Goal: Task Accomplishment & Management: Manage account settings

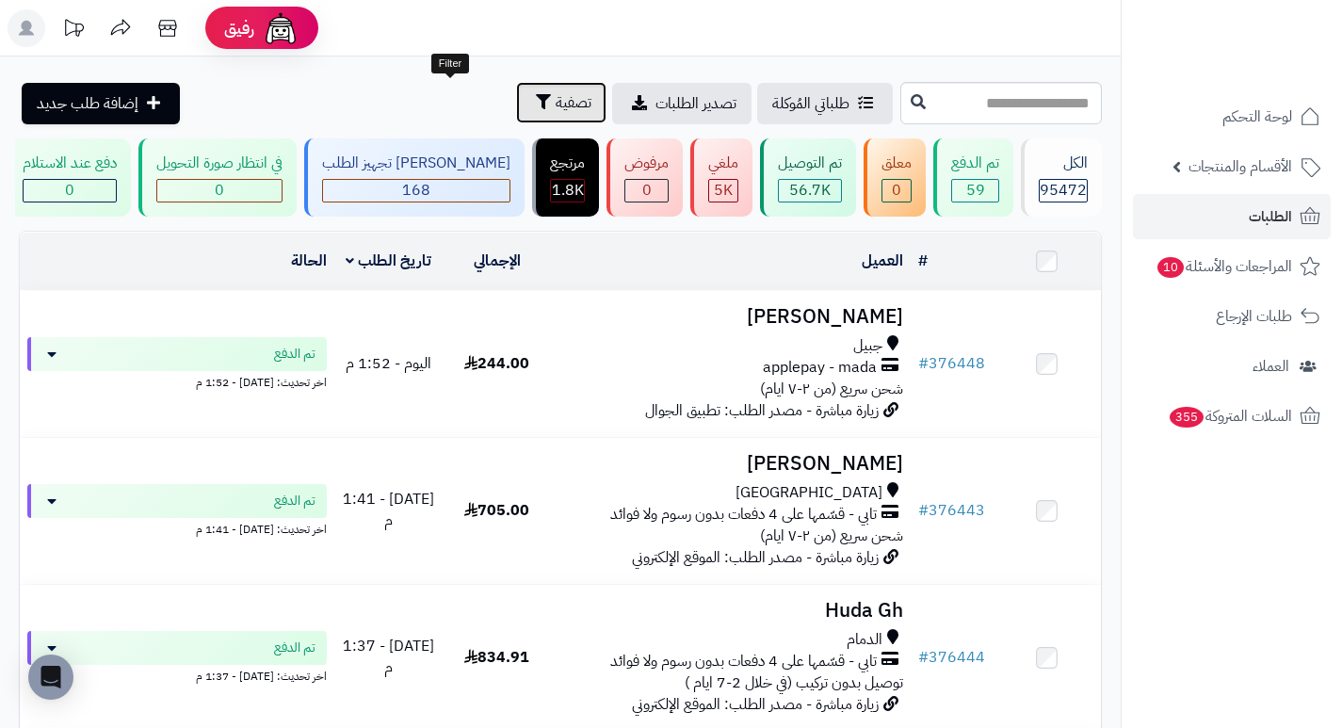
click at [556, 107] on span "تصفية" at bounding box center [574, 102] width 36 height 23
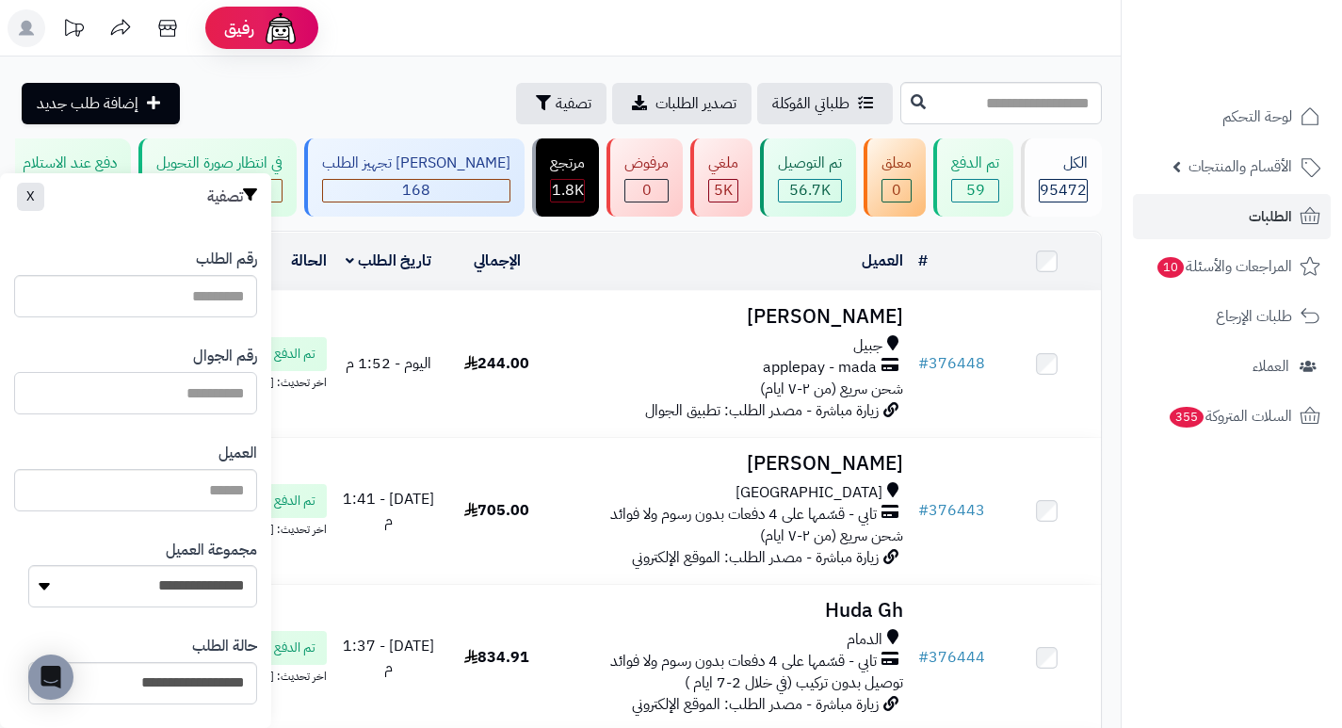
paste input "*********"
type input "*********"
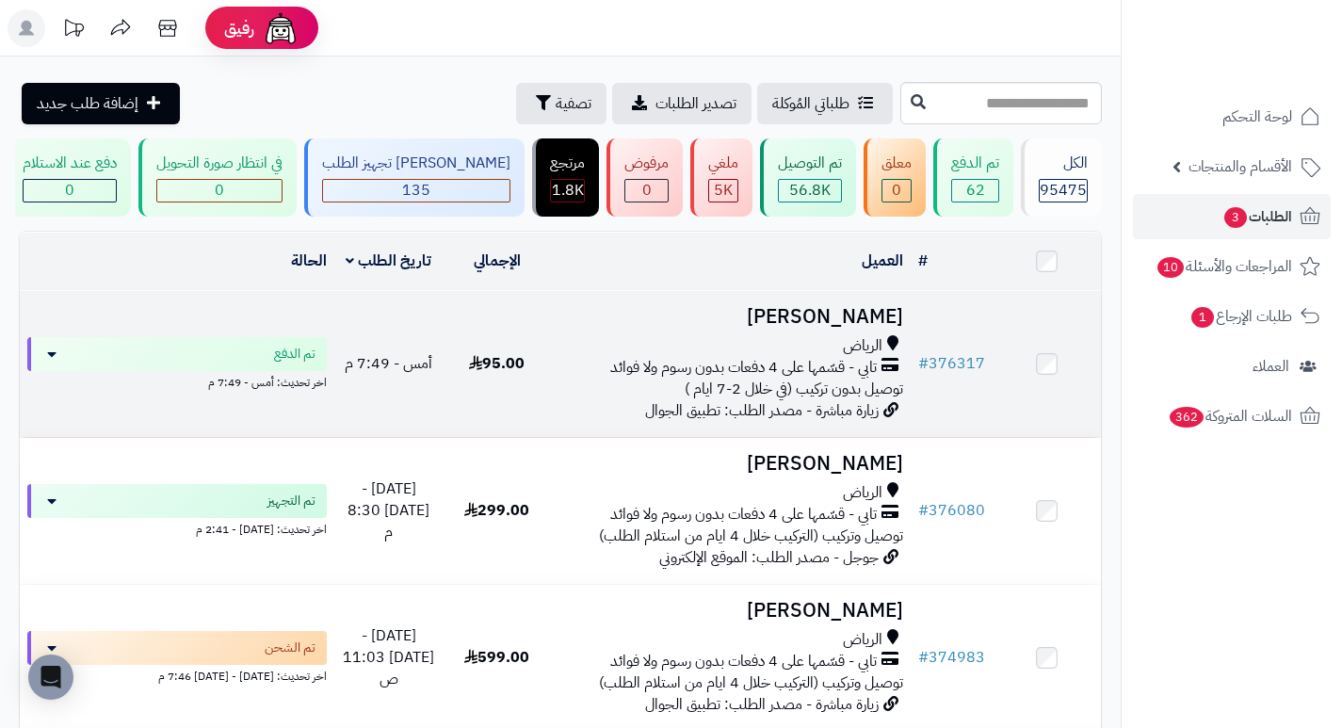
click at [825, 327] on h3 "[PERSON_NAME]" at bounding box center [730, 317] width 345 height 22
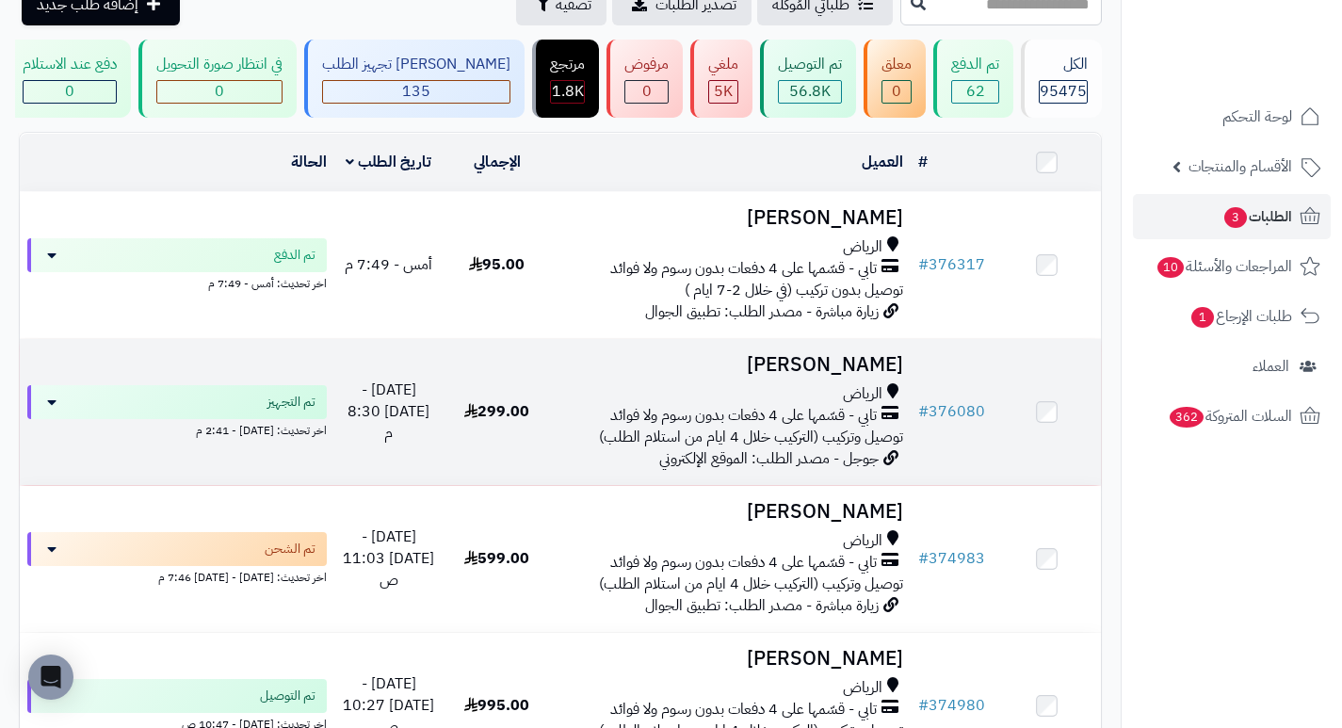
scroll to position [94, 0]
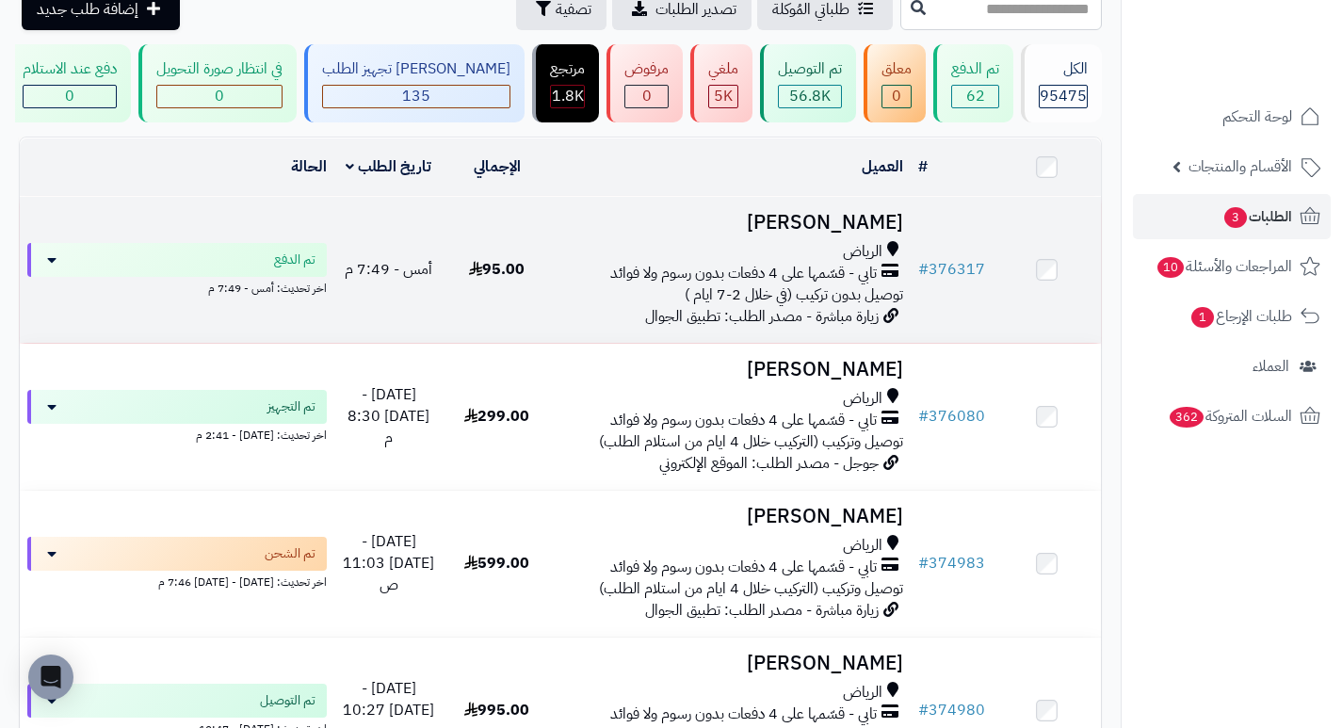
click at [870, 234] on h3 "[PERSON_NAME]" at bounding box center [730, 223] width 345 height 22
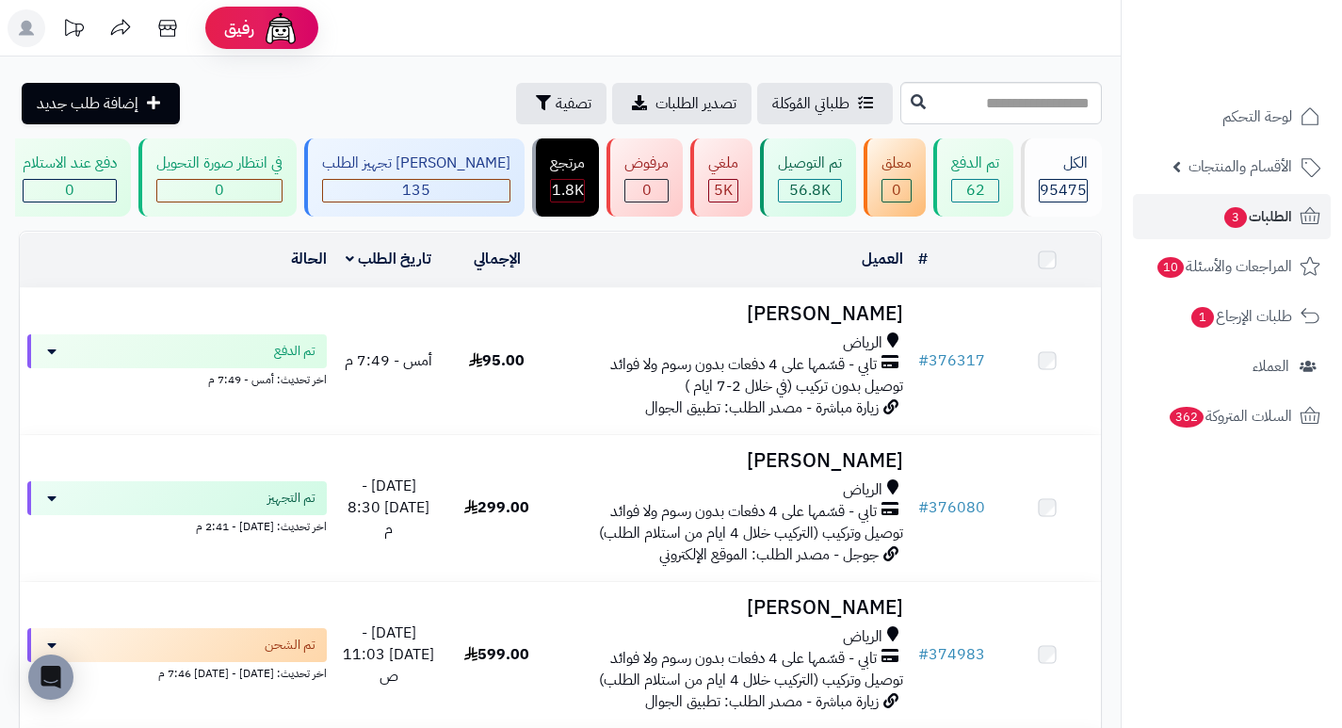
scroll to position [94, 0]
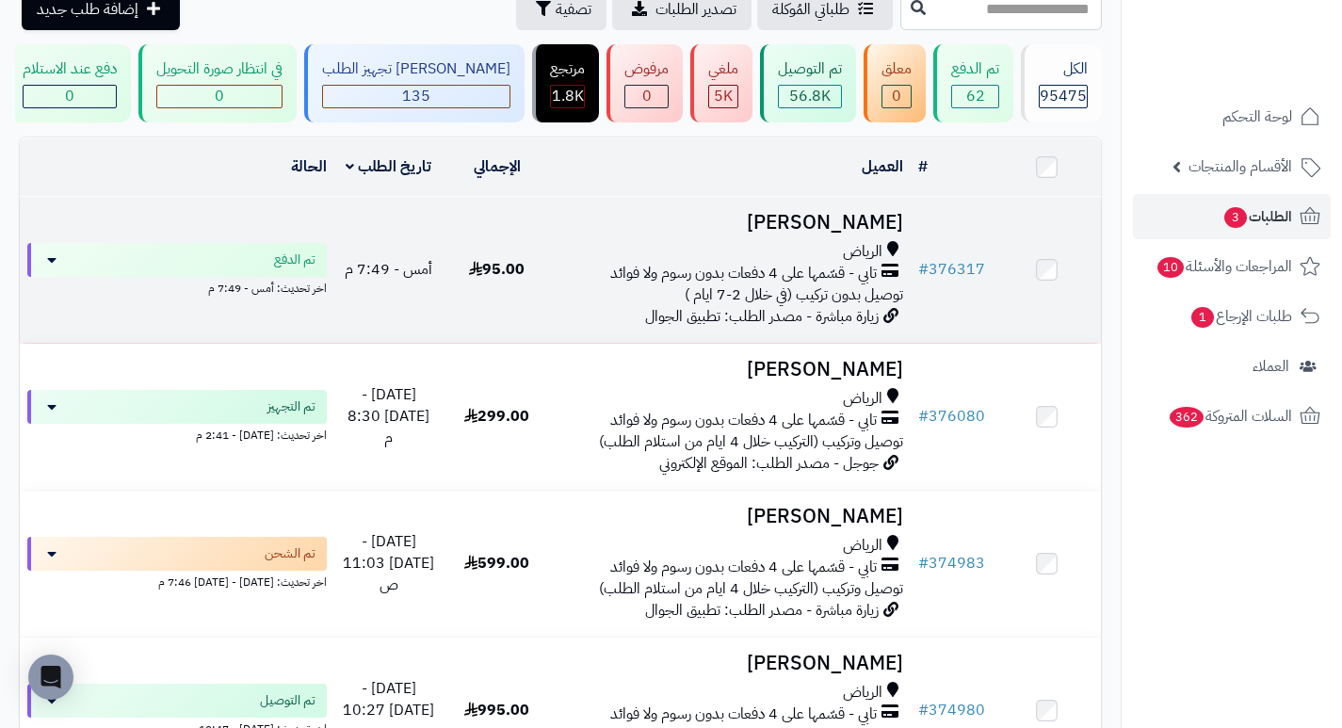
click at [848, 234] on h3 "[PERSON_NAME]" at bounding box center [730, 223] width 345 height 22
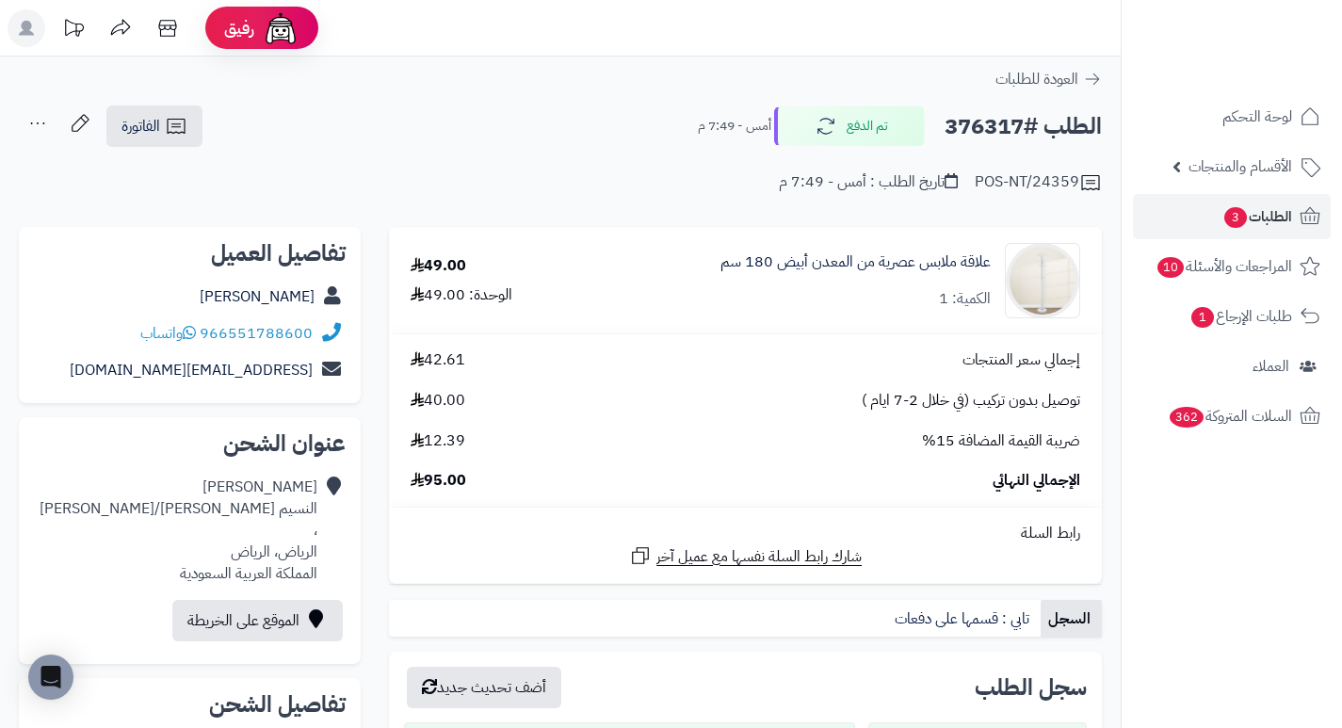
click at [479, 263] on div "49.00 الوحدة: 49.00" at bounding box center [482, 280] width 173 height 51
click at [610, 402] on div "توصيل بدون تركيب (في خلال 2-7 ايام ) 40.00" at bounding box center [745, 401] width 698 height 22
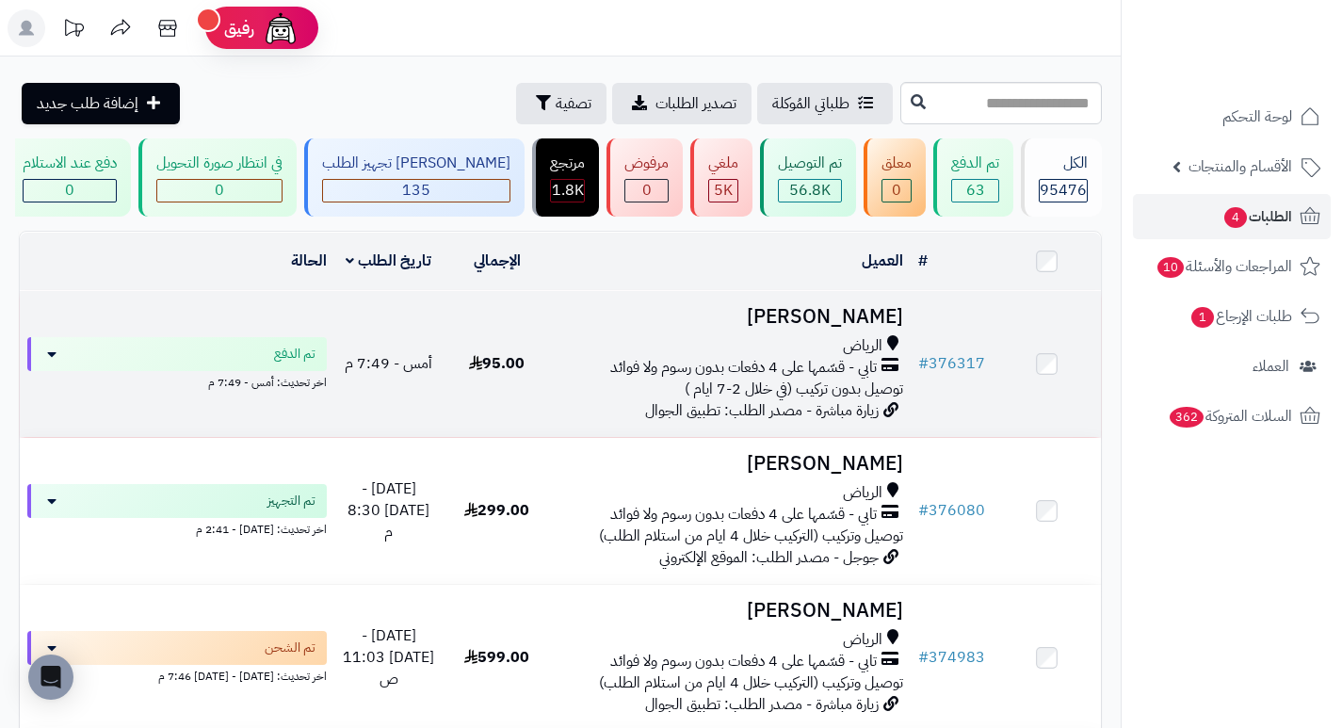
click at [833, 328] on h3 "[PERSON_NAME]" at bounding box center [730, 317] width 345 height 22
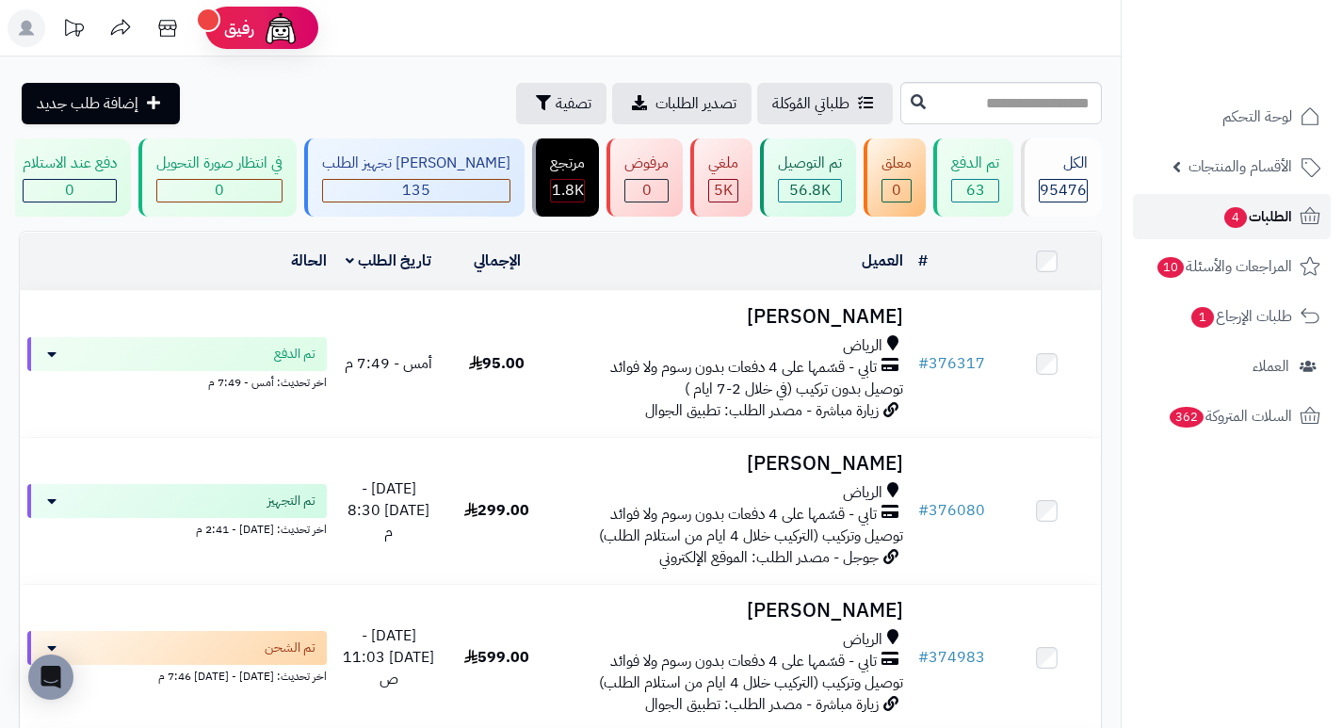
click at [1246, 203] on span "الطلبات 4" at bounding box center [1257, 216] width 70 height 26
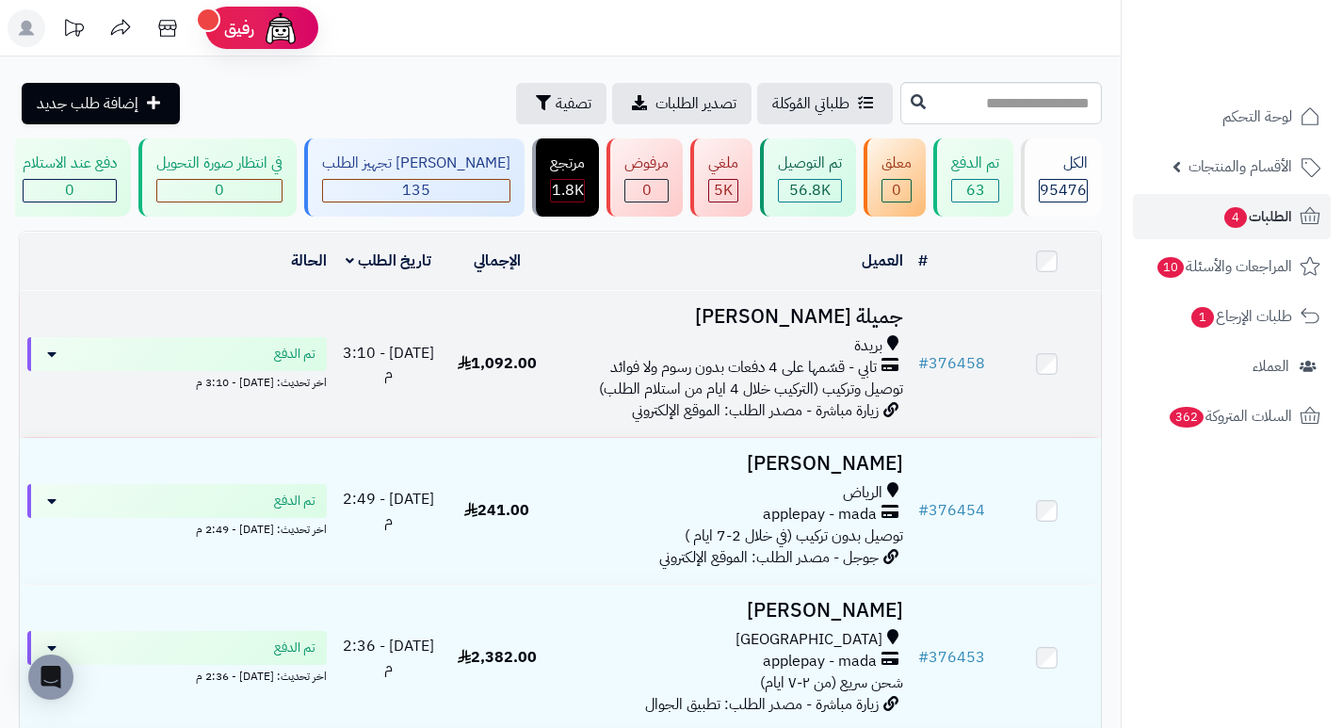
click at [848, 326] on h3 "جميلة [PERSON_NAME]" at bounding box center [730, 317] width 345 height 22
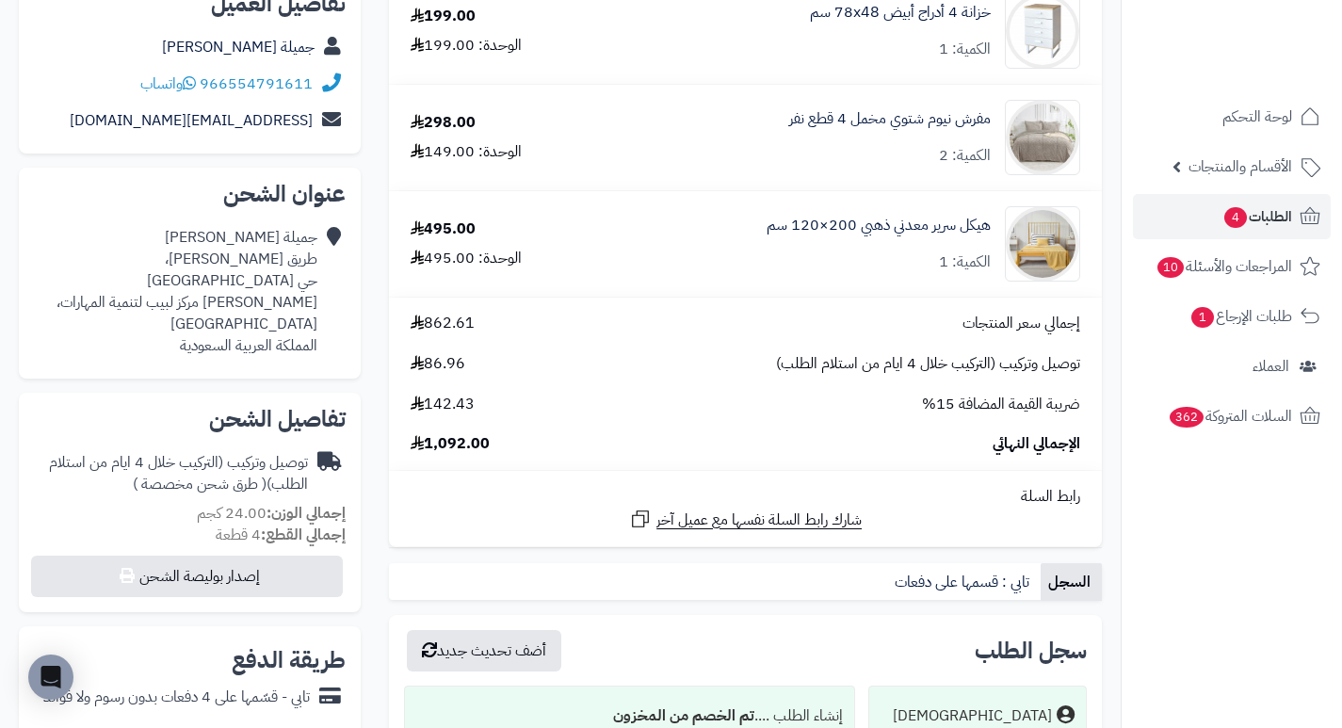
scroll to position [282, 0]
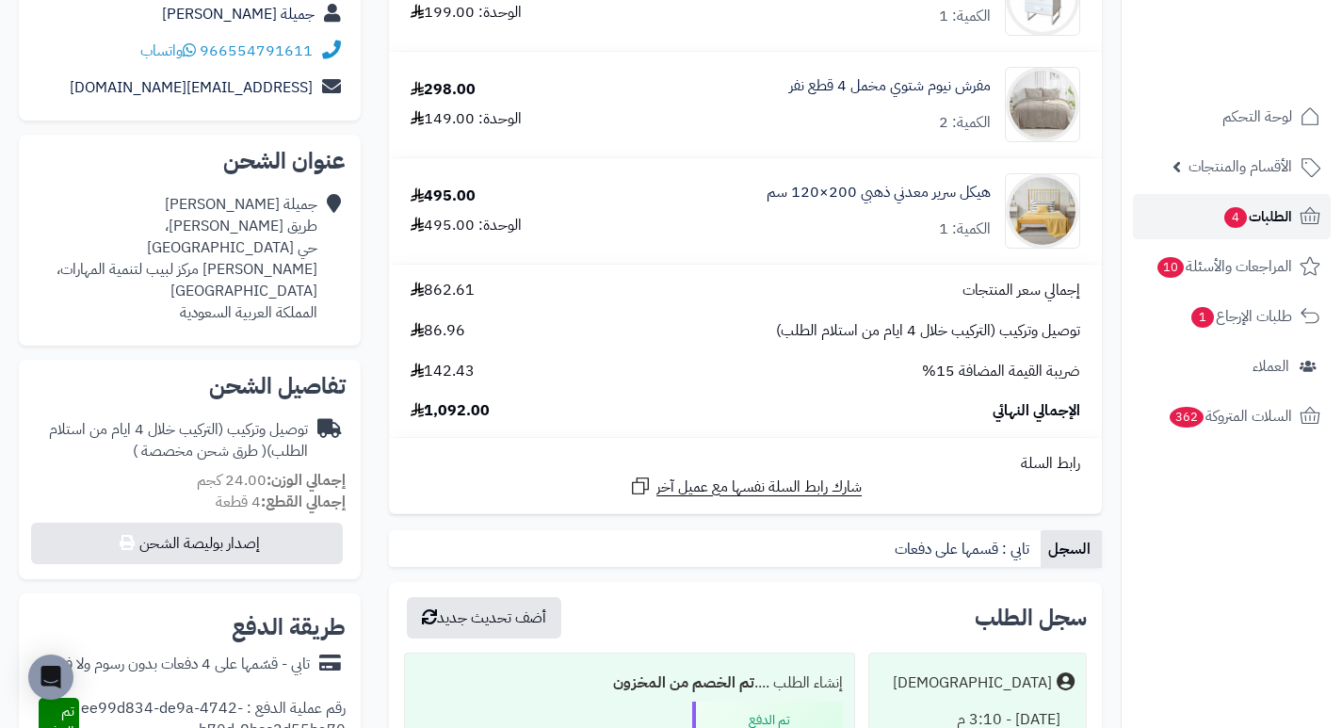
click at [1190, 212] on link "الطلبات 4" at bounding box center [1232, 216] width 198 height 45
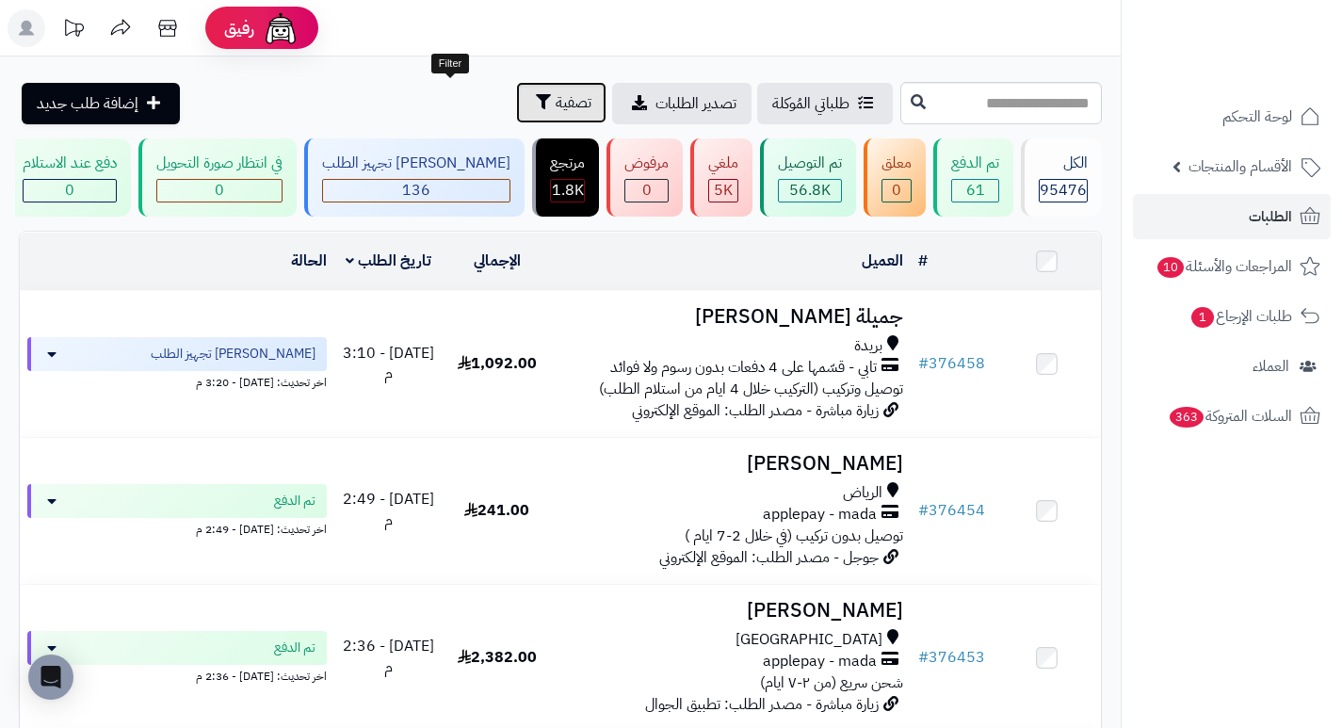
click at [556, 100] on span "تصفية" at bounding box center [574, 102] width 36 height 23
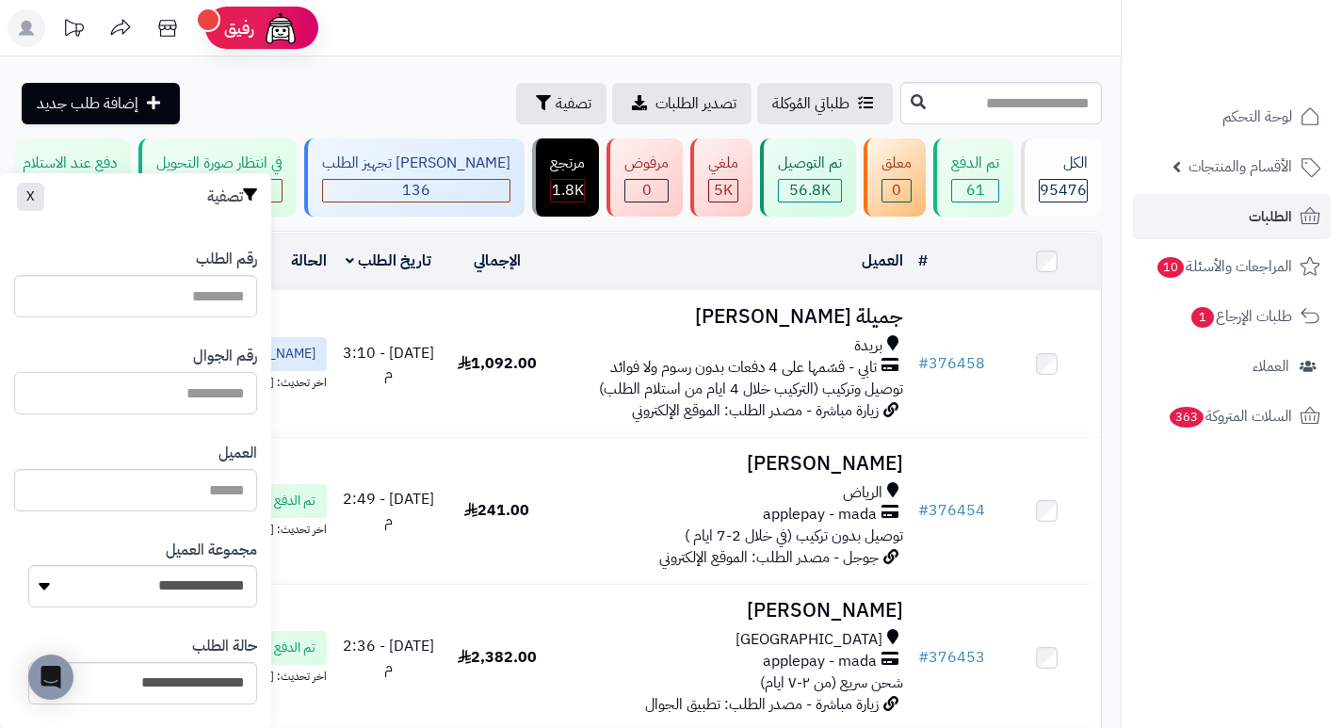
paste input "*********"
type input "*********"
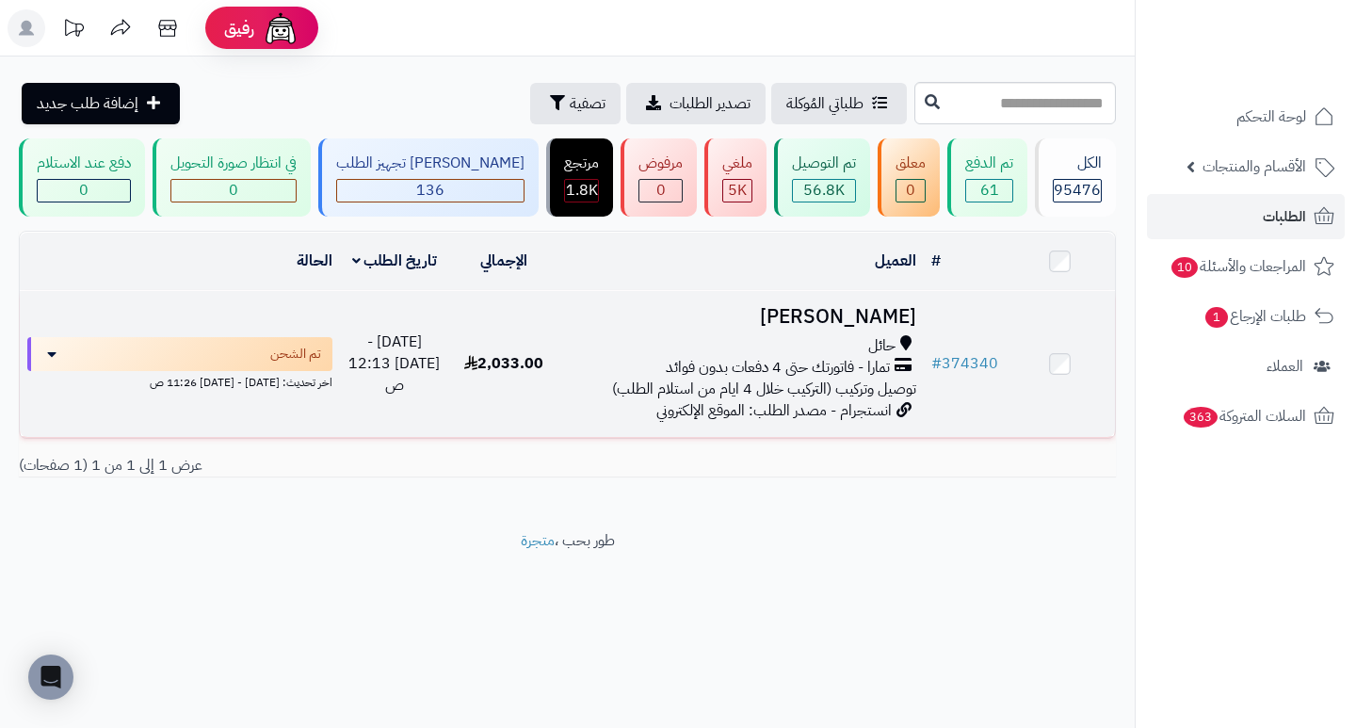
click at [864, 321] on h3 "فهد الشمري" at bounding box center [740, 317] width 349 height 22
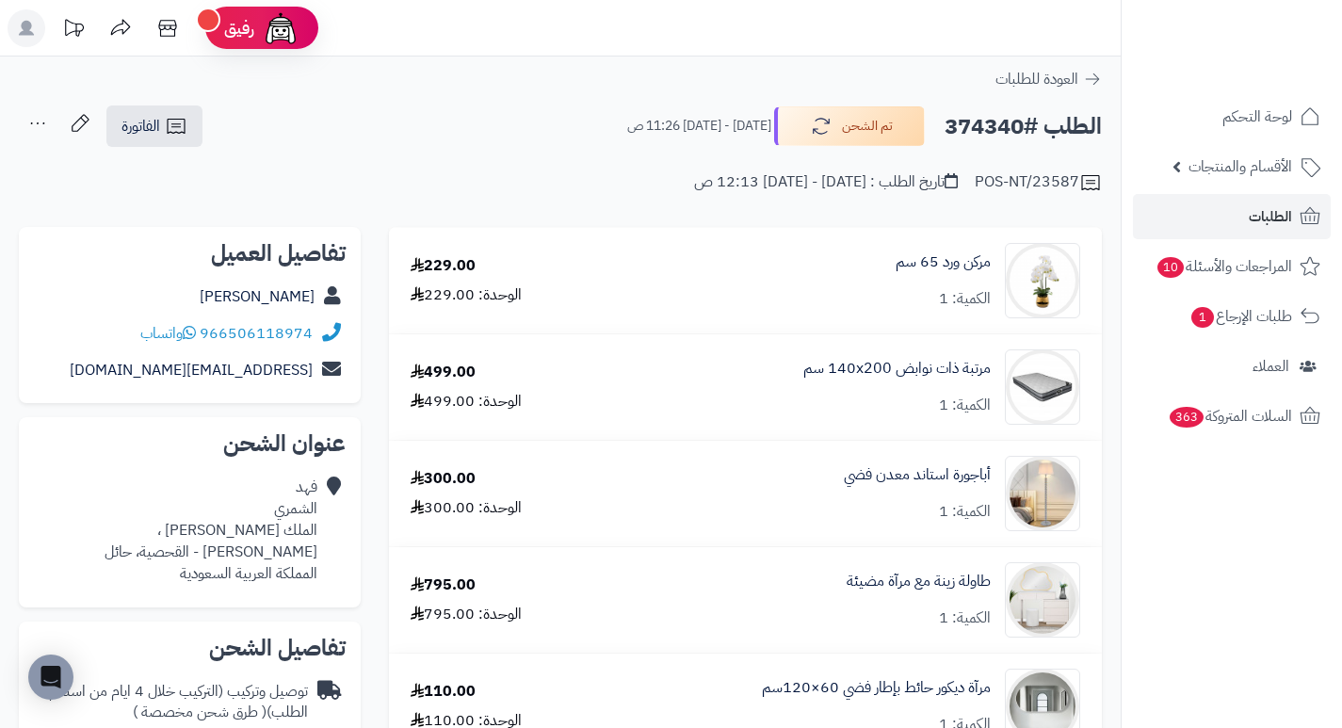
click at [987, 127] on h2 "الطلب #374340" at bounding box center [1022, 126] width 157 height 39
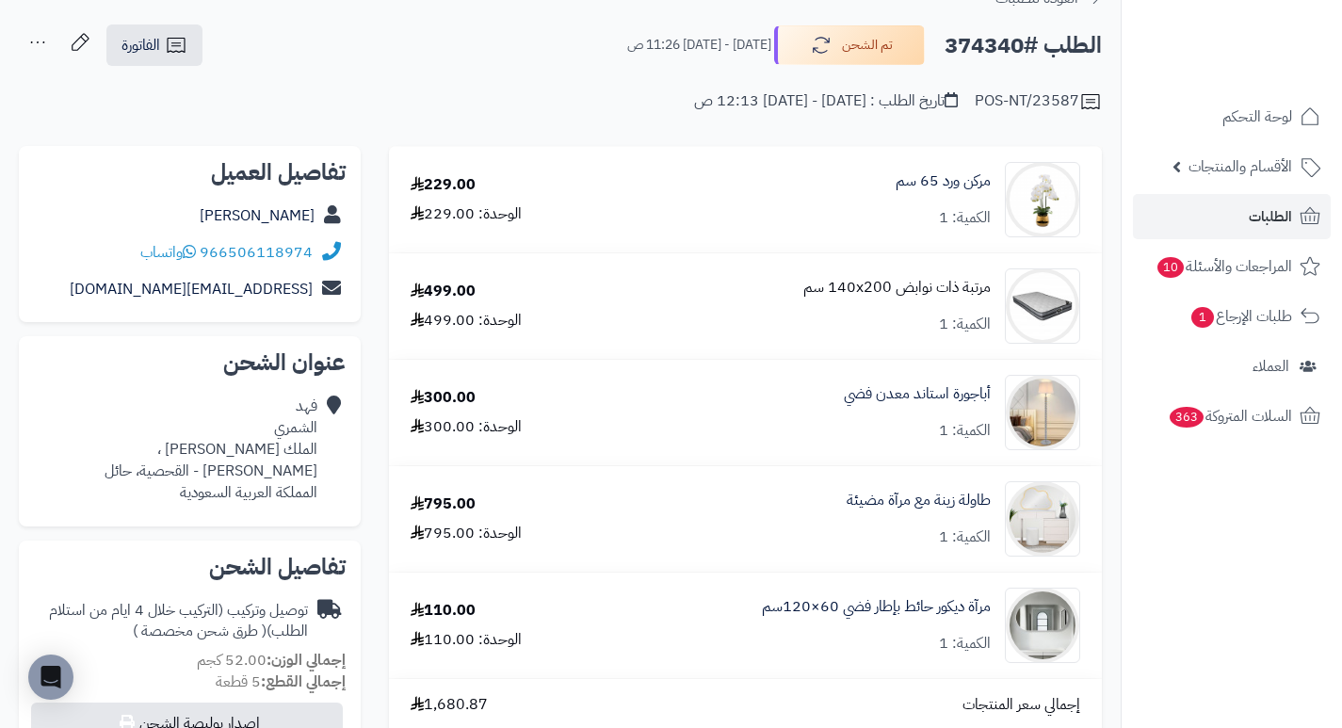
scroll to position [188, 0]
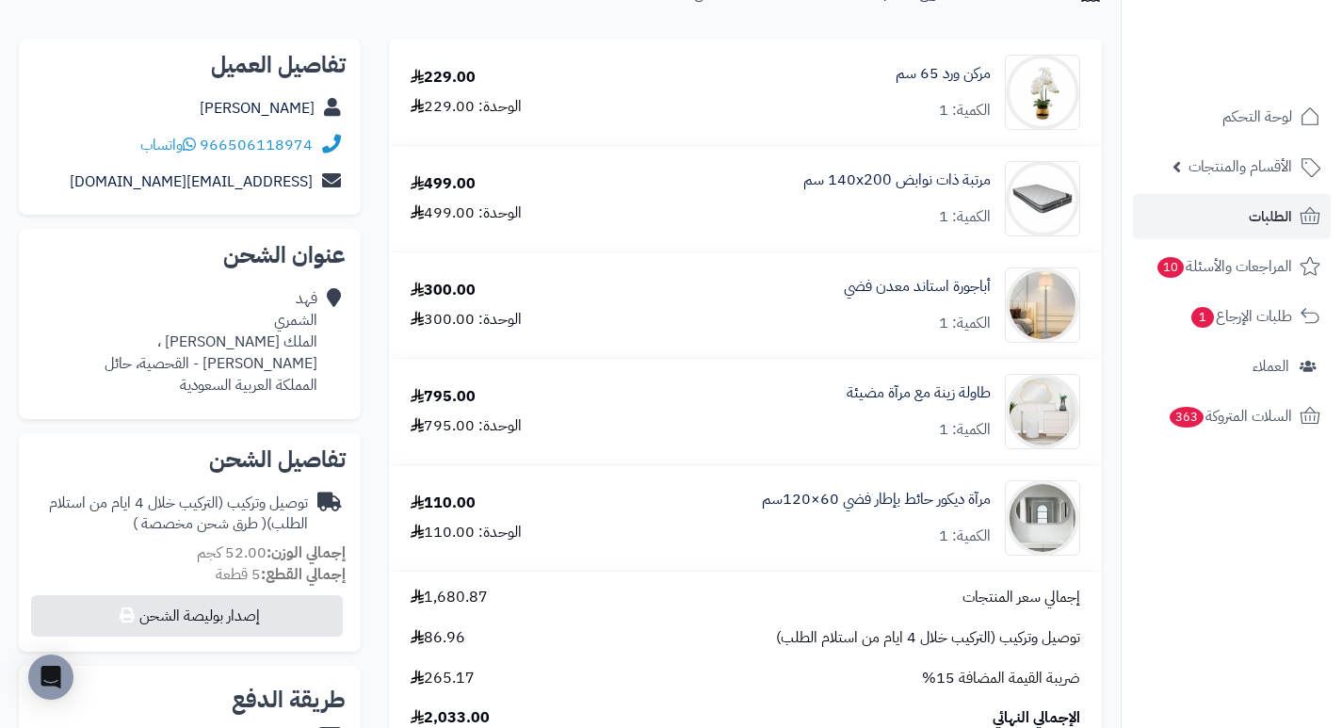
copy h2 "374340"
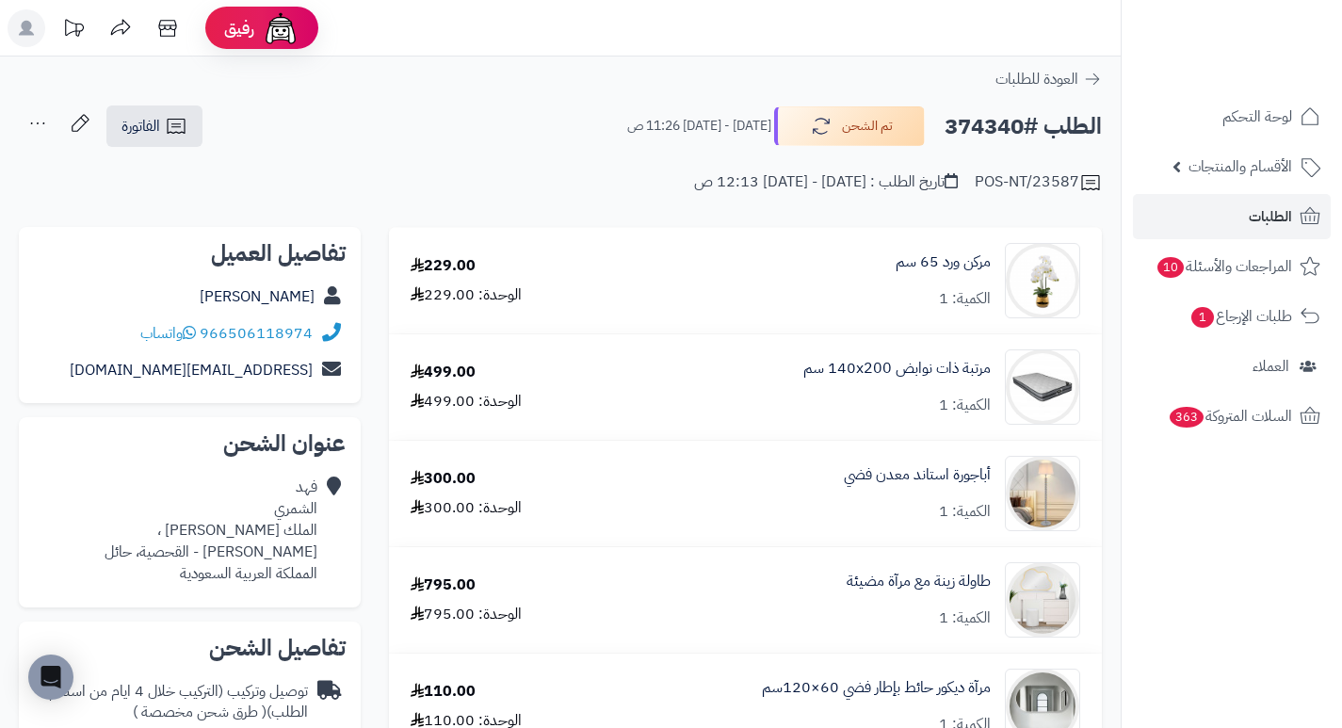
click at [713, 307] on div "مركن ورد 65 سم الكمية: 1" at bounding box center [852, 280] width 484 height 75
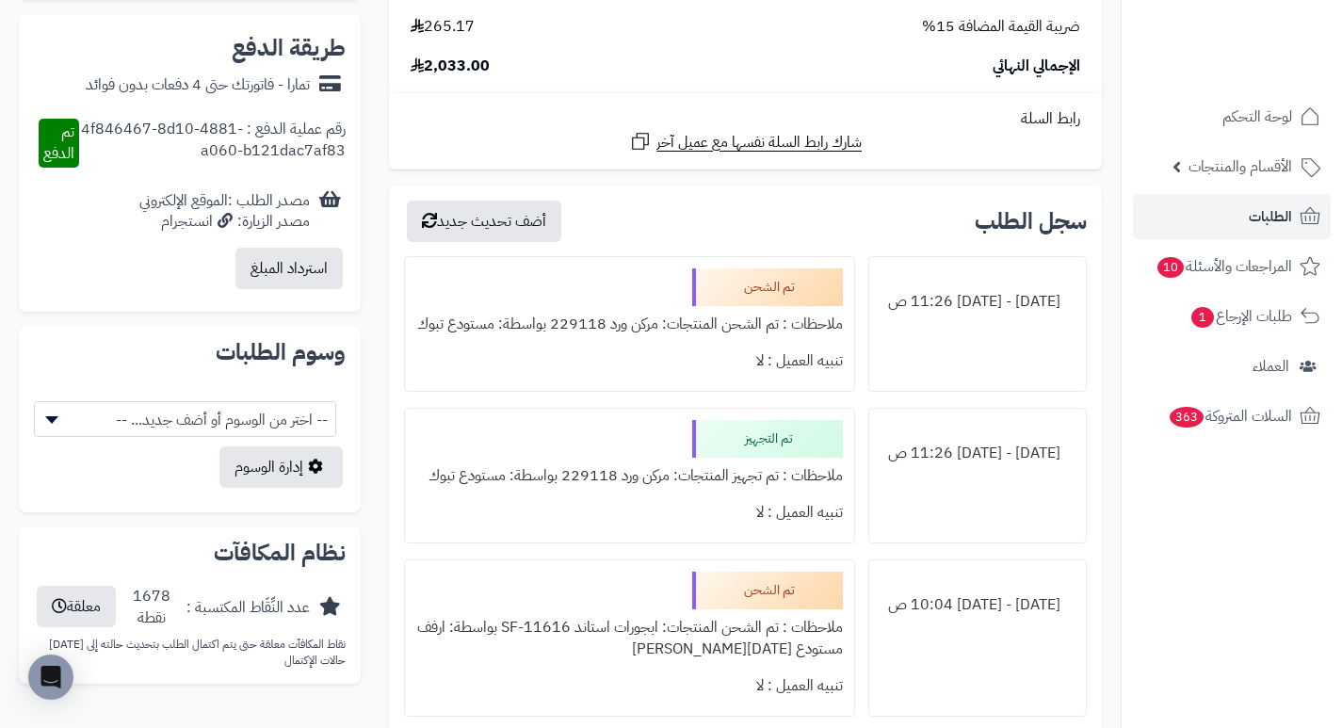
scroll to position [847, 0]
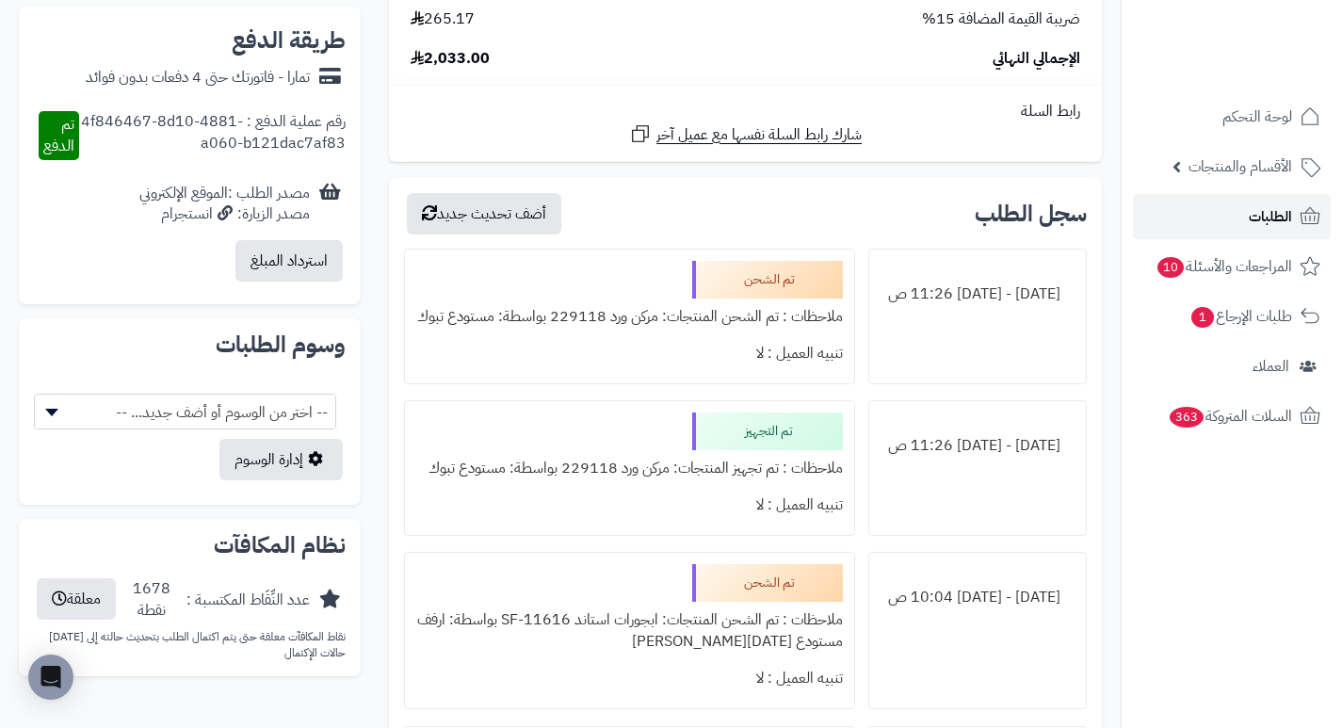
click at [1276, 213] on span "الطلبات" at bounding box center [1270, 216] width 43 height 26
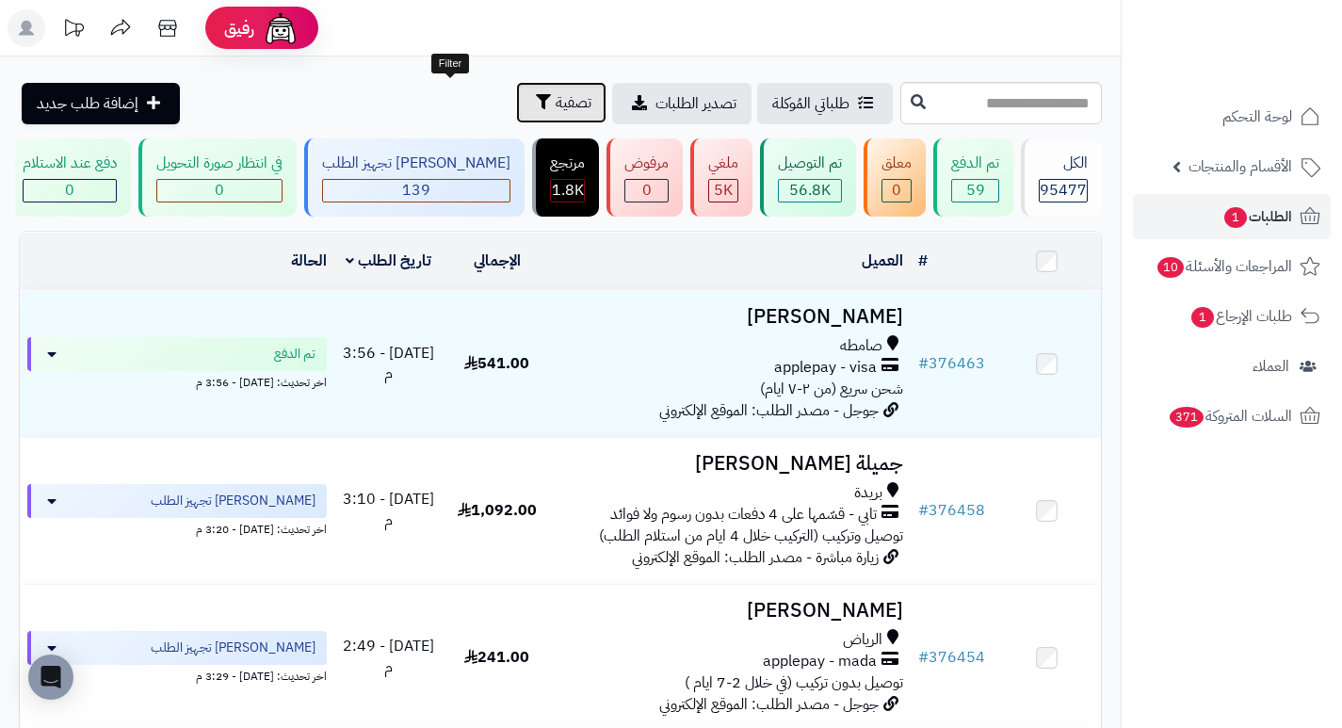
click at [556, 105] on span "تصفية" at bounding box center [574, 102] width 36 height 23
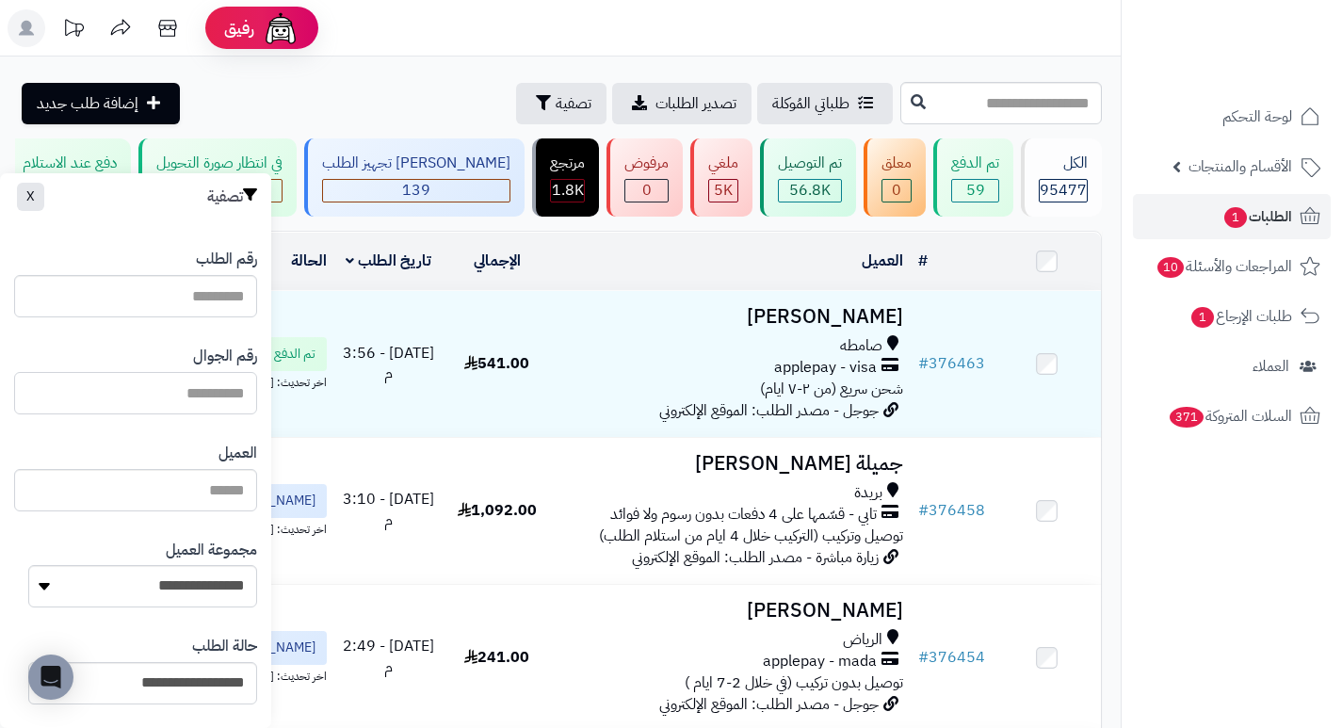
click at [208, 395] on input "text" at bounding box center [135, 393] width 243 height 42
paste input "*********"
type input "*********"
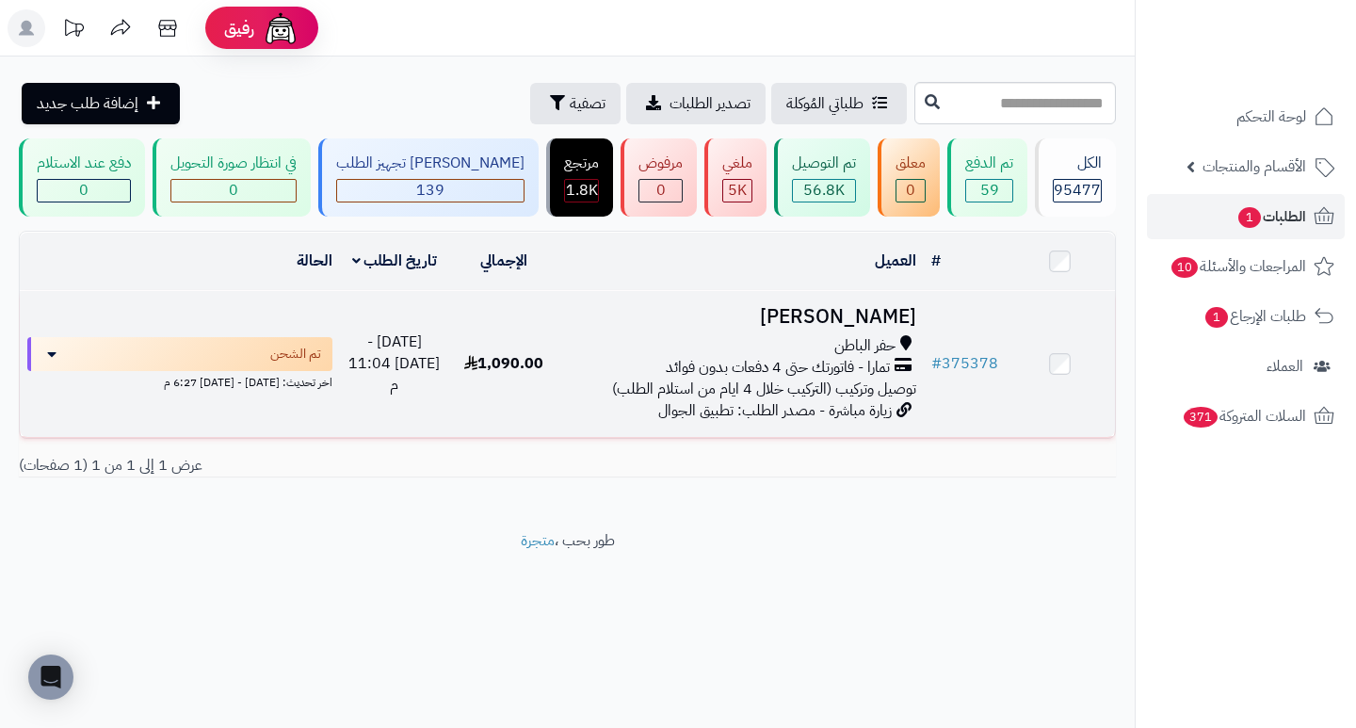
click at [880, 325] on h3 "[PERSON_NAME]" at bounding box center [740, 317] width 349 height 22
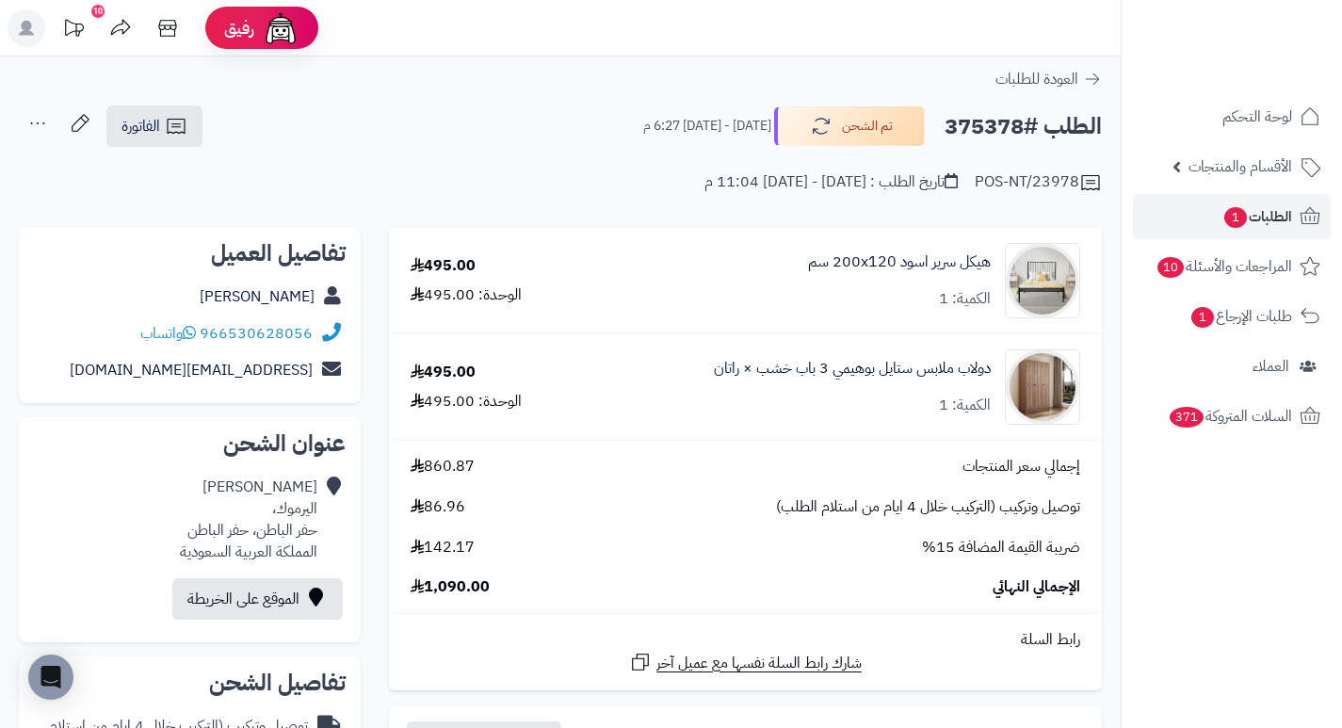
click at [993, 131] on h2 "الطلب #375378" at bounding box center [1022, 126] width 157 height 39
click at [974, 131] on h2 "الطلب #375378" at bounding box center [1022, 126] width 157 height 39
click at [1249, 225] on span "الطلبات 1" at bounding box center [1257, 216] width 70 height 26
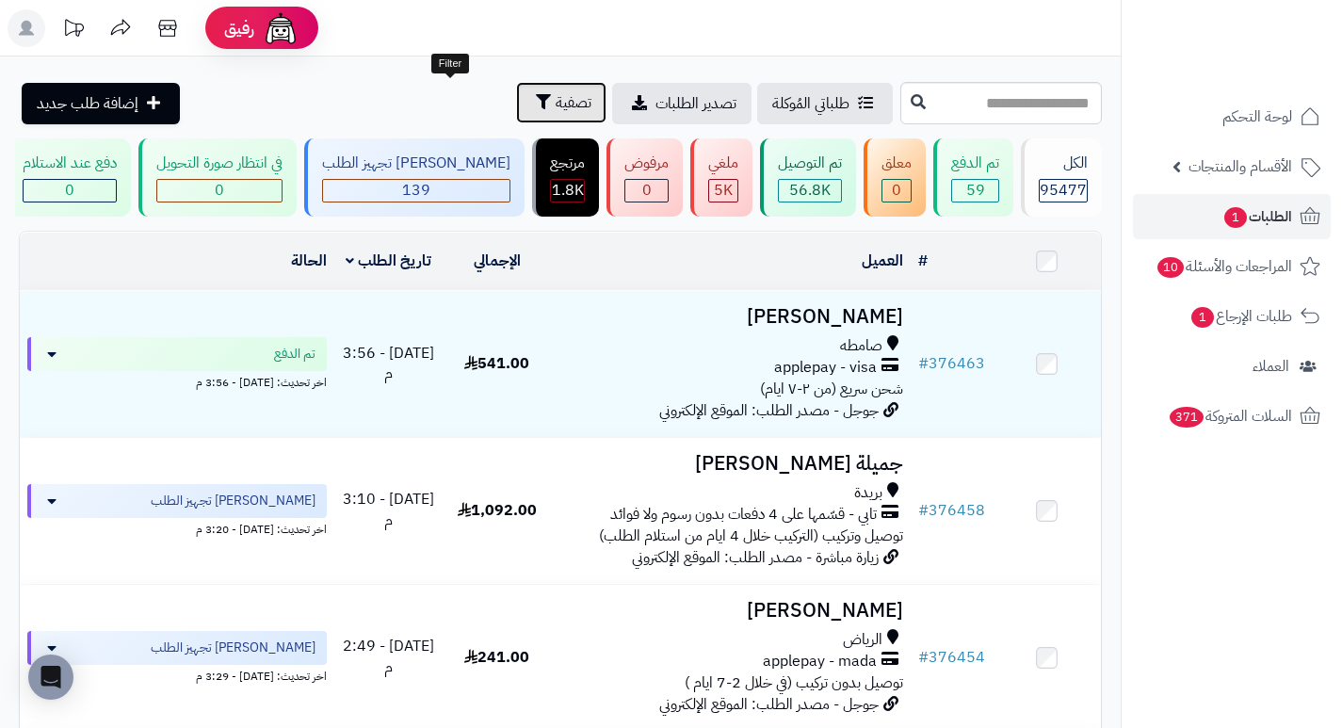
click at [516, 89] on button "تصفية" at bounding box center [561, 102] width 90 height 41
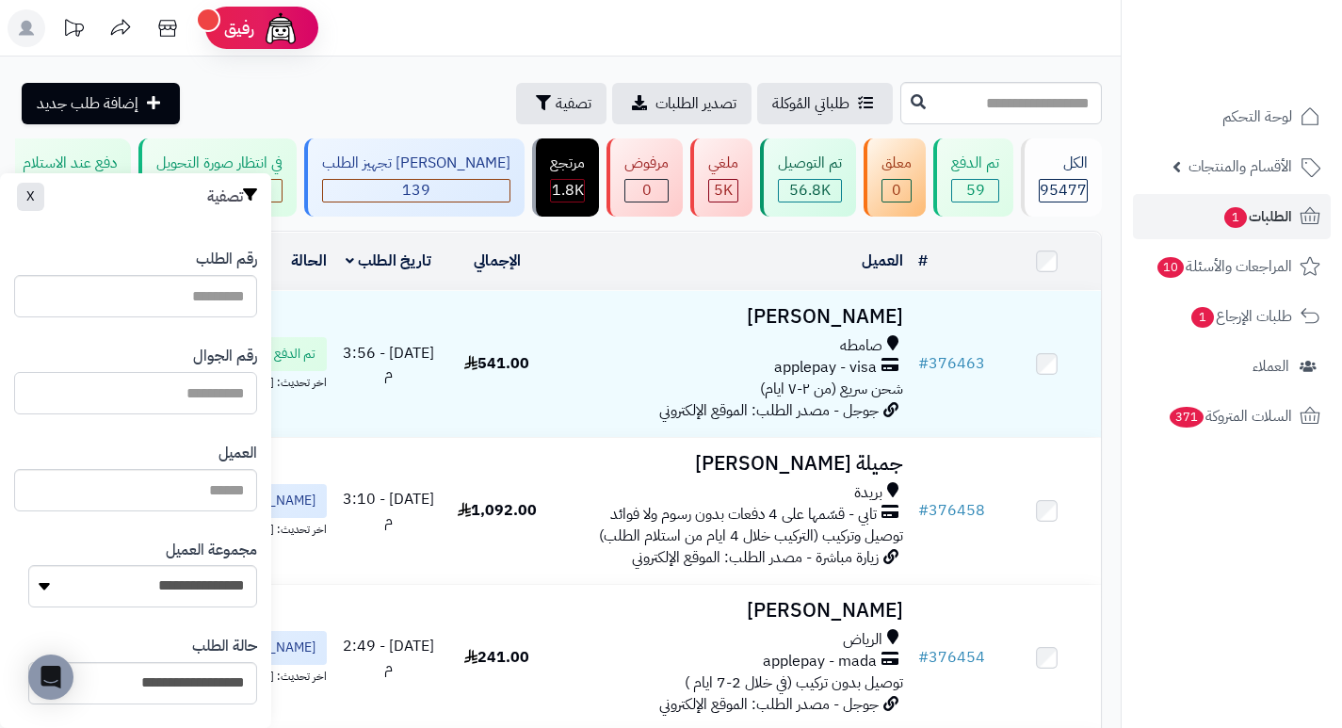
paste input "*********"
type input "*********"
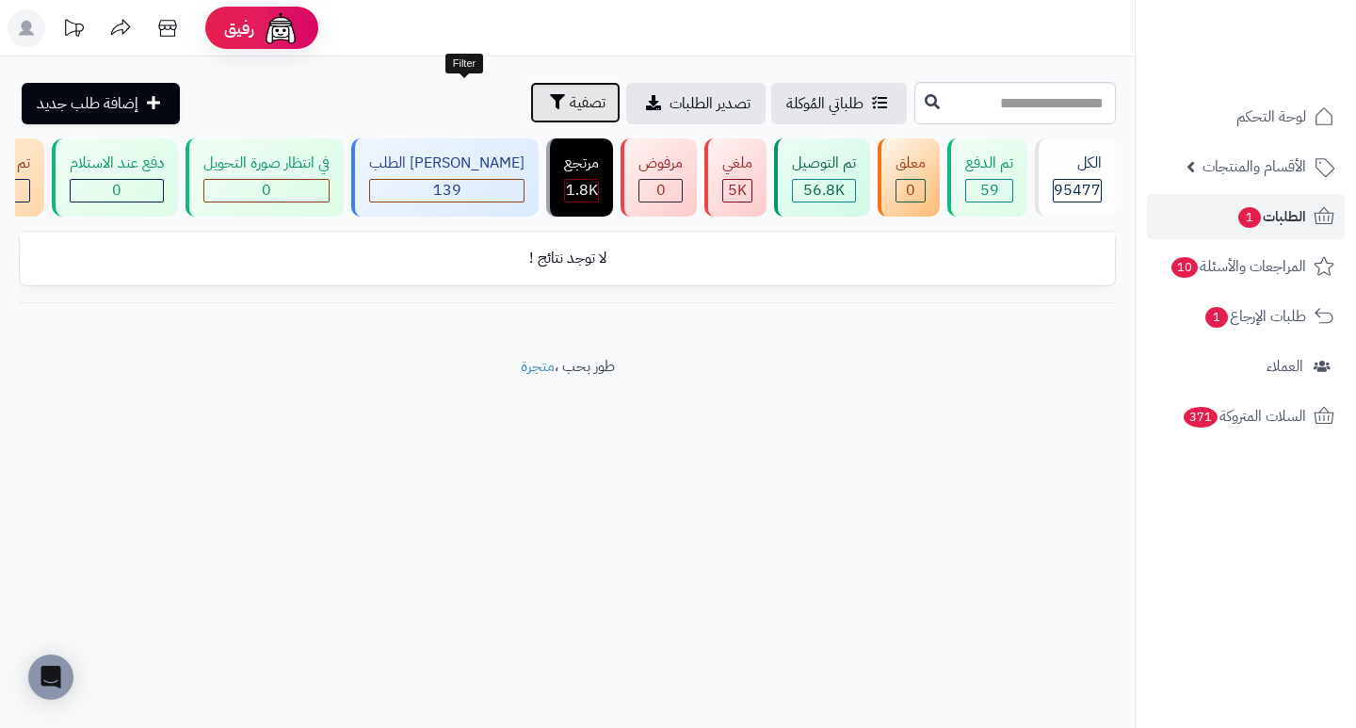
click at [570, 105] on span "تصفية" at bounding box center [588, 102] width 36 height 23
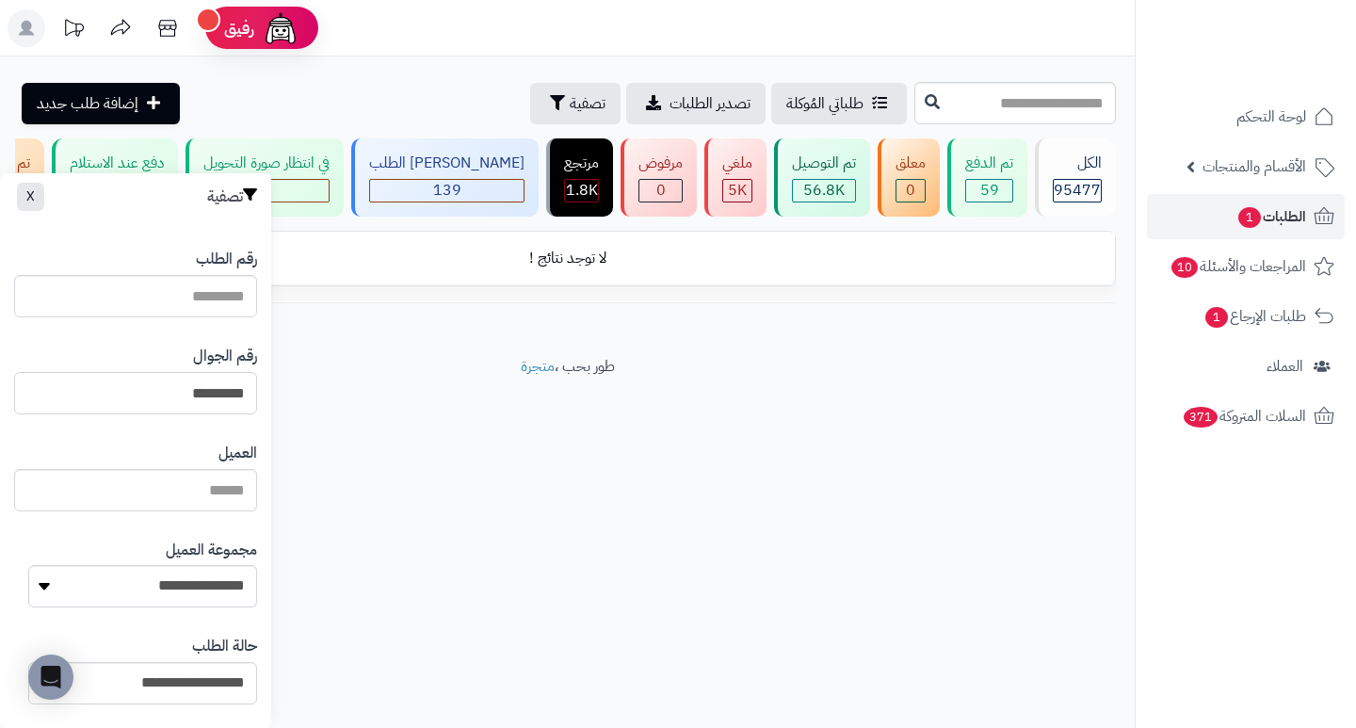
click at [144, 393] on input "*********" at bounding box center [135, 393] width 243 height 42
click at [1268, 219] on span "الطلبات 1" at bounding box center [1271, 216] width 70 height 26
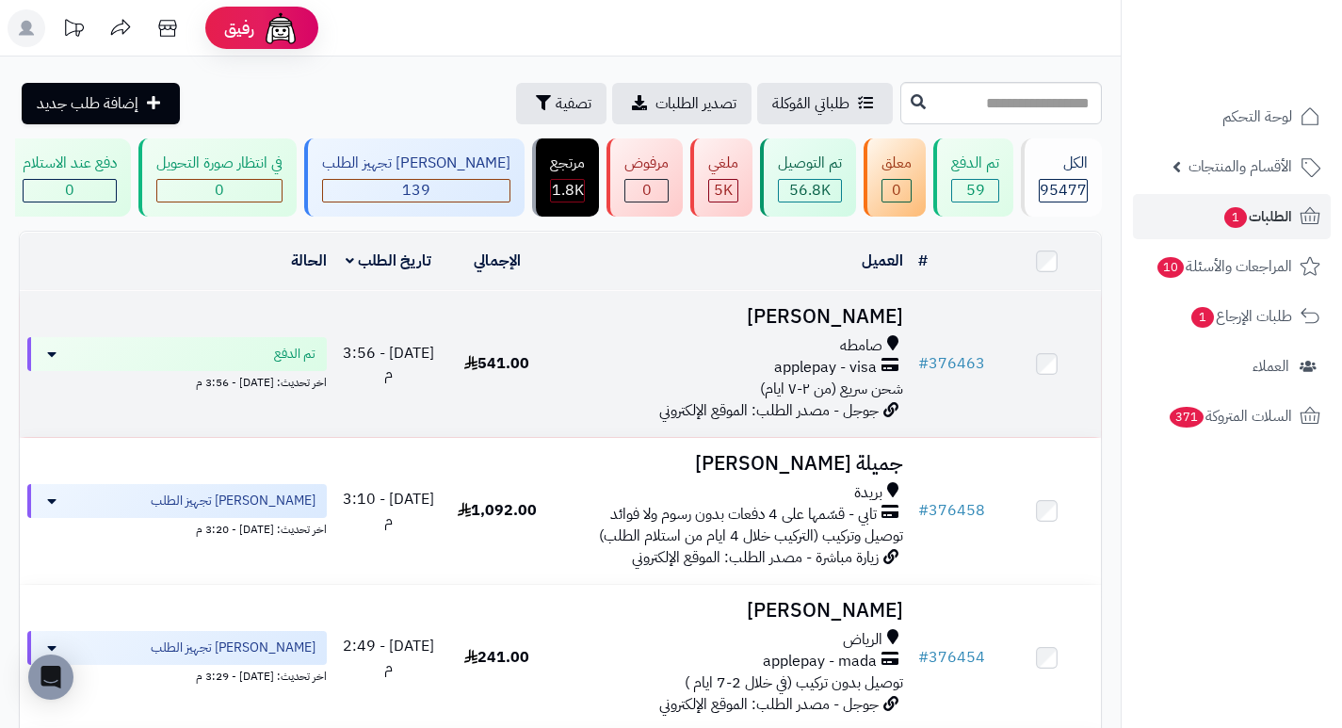
click at [876, 328] on h3 "[PERSON_NAME]" at bounding box center [730, 317] width 345 height 22
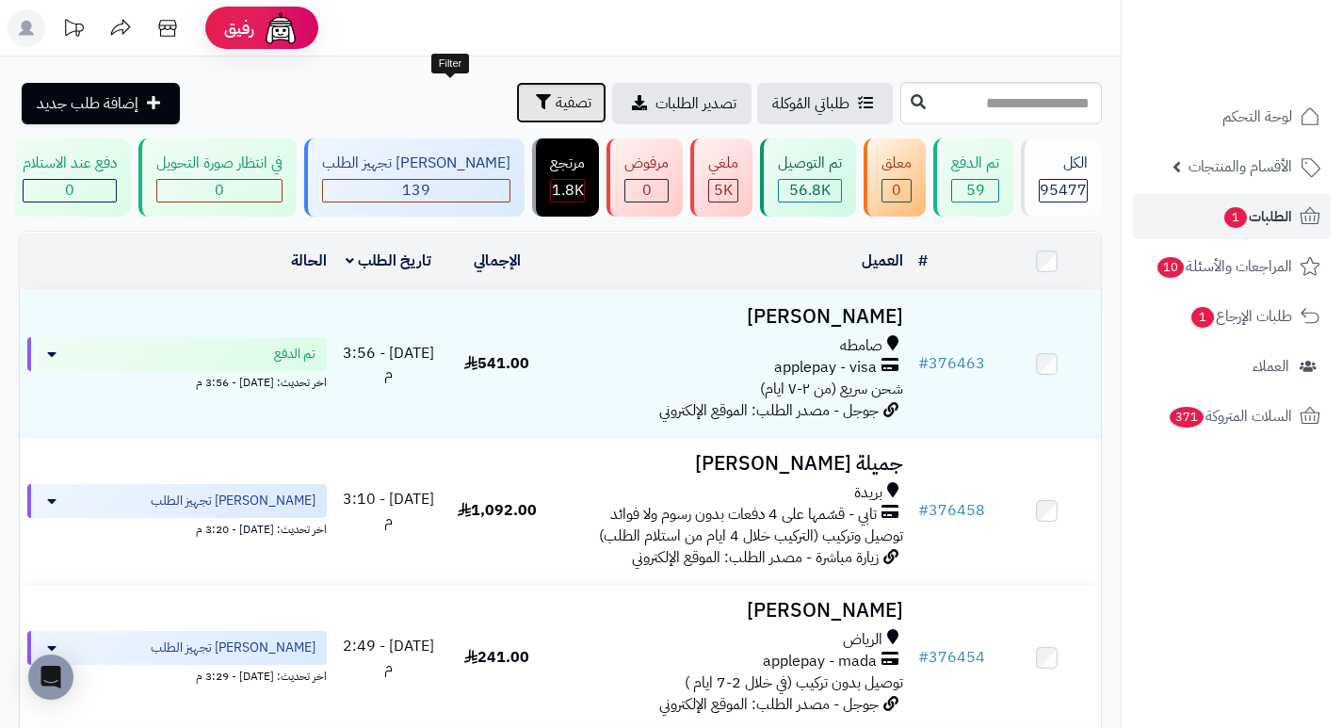
click at [556, 110] on span "تصفية" at bounding box center [574, 102] width 36 height 23
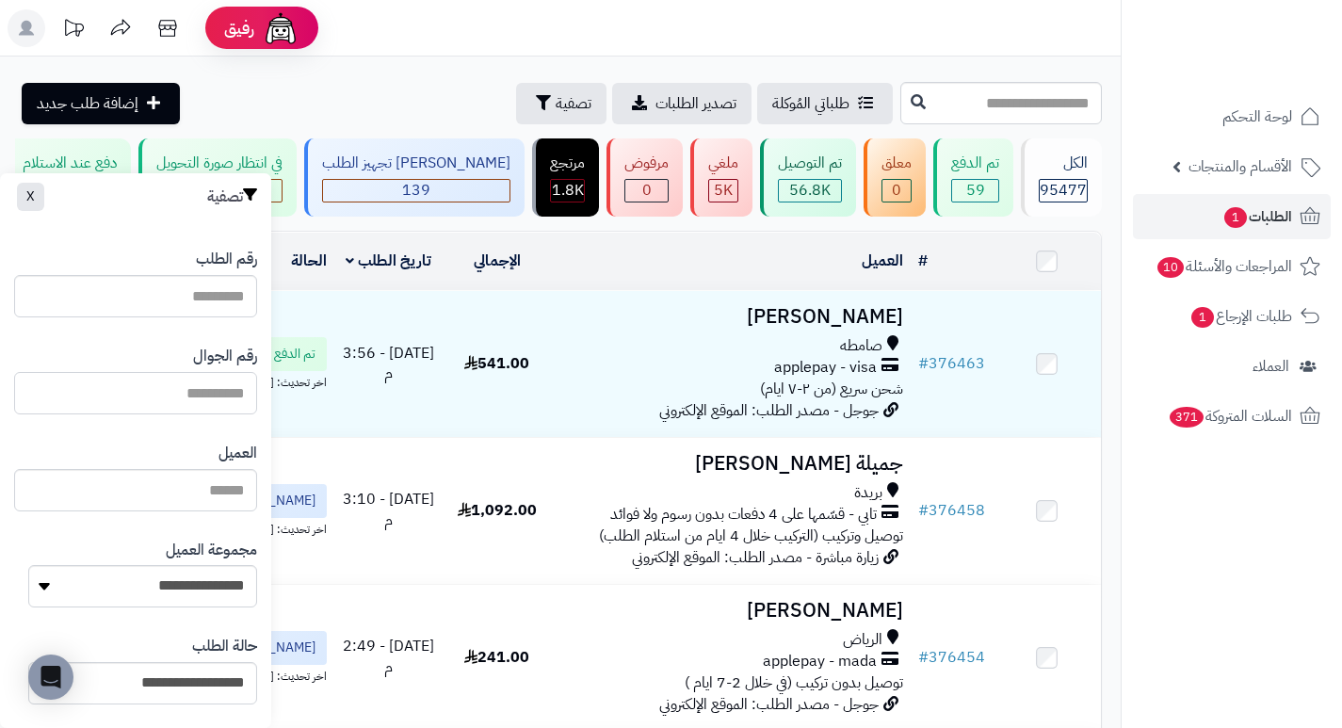
click at [206, 398] on input "text" at bounding box center [135, 393] width 243 height 42
paste input "*********"
type input "*********"
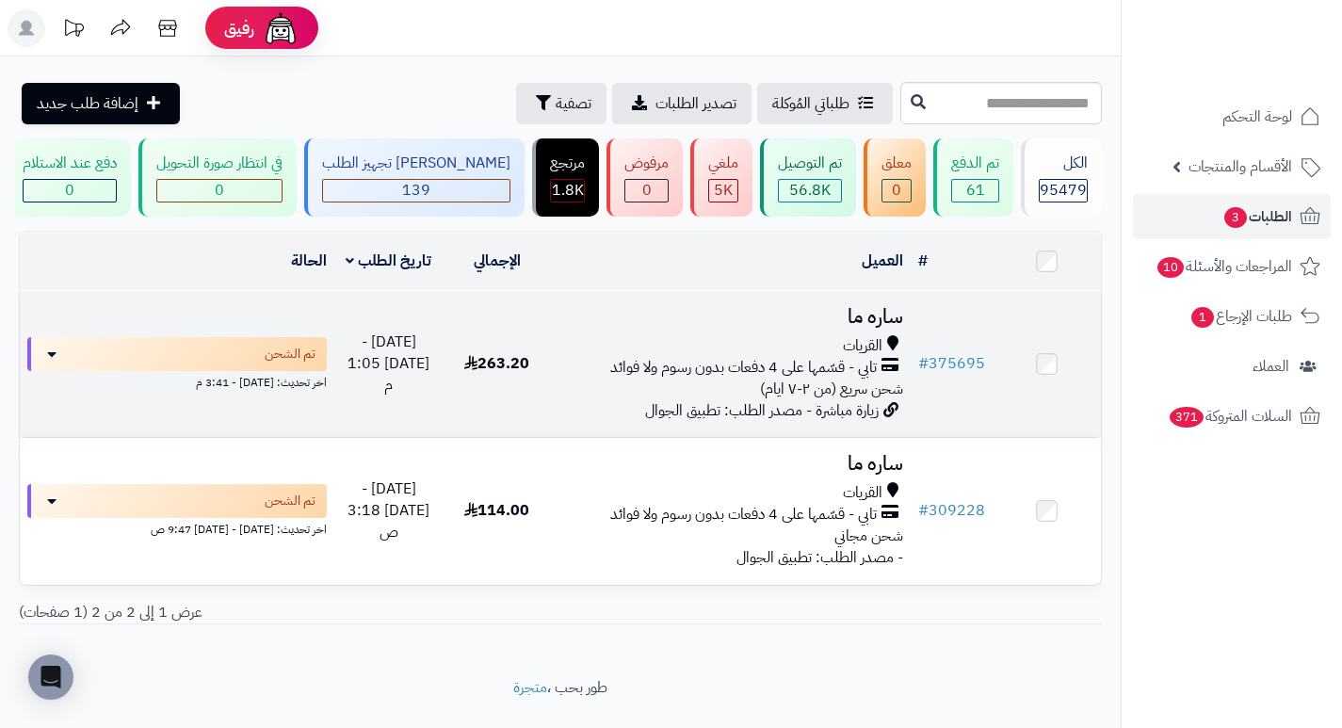
scroll to position [54, 0]
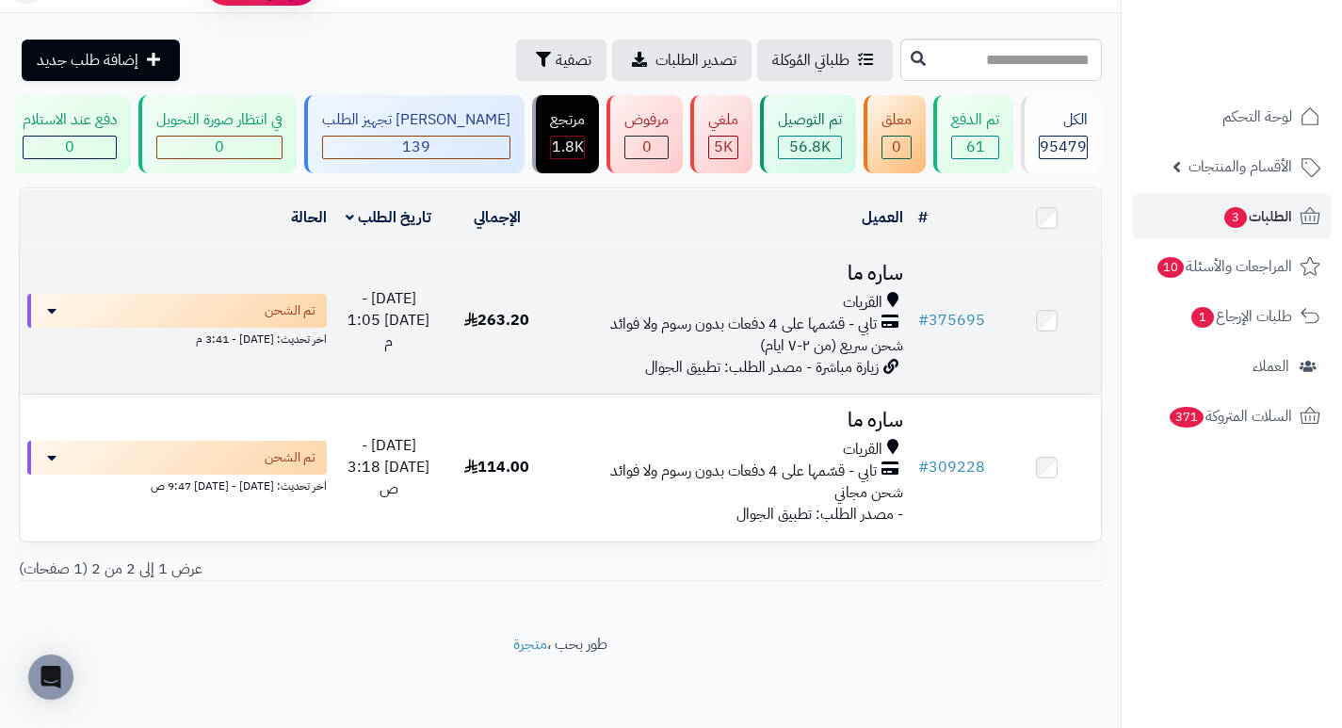
click at [895, 281] on h3 "ساره ما" at bounding box center [730, 274] width 345 height 22
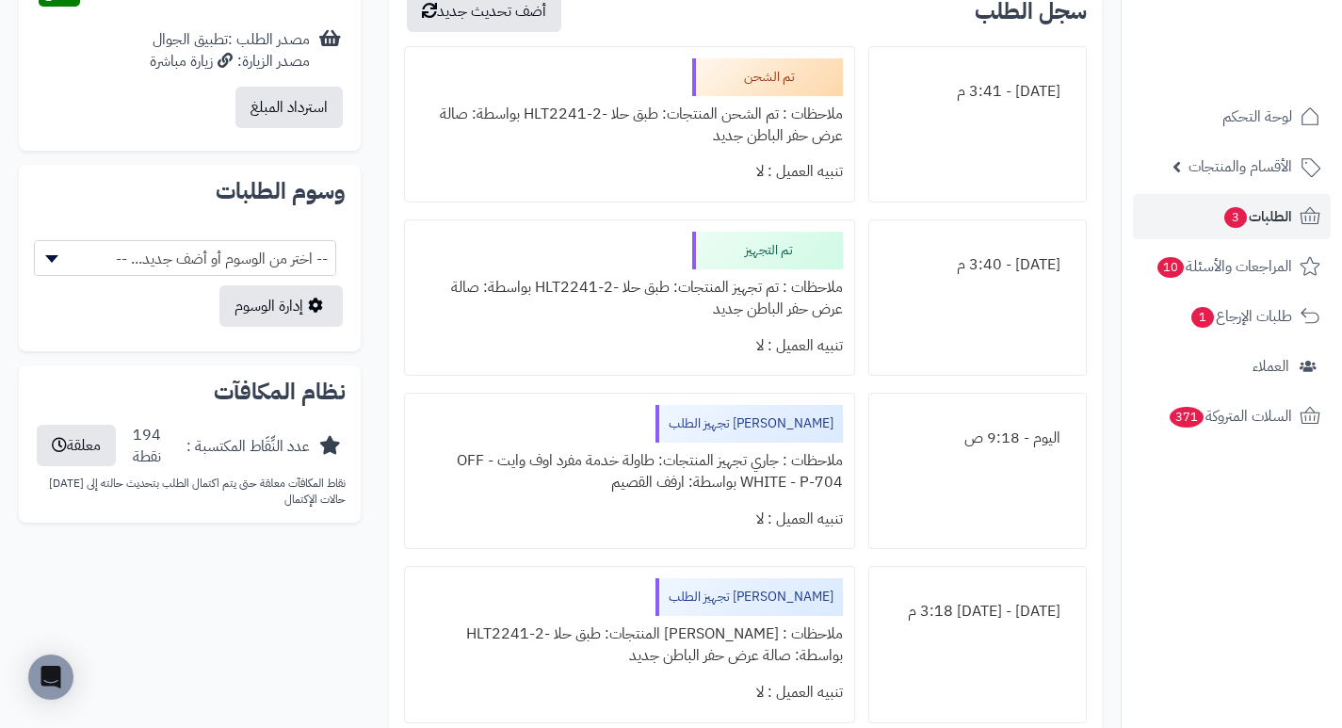
scroll to position [471, 0]
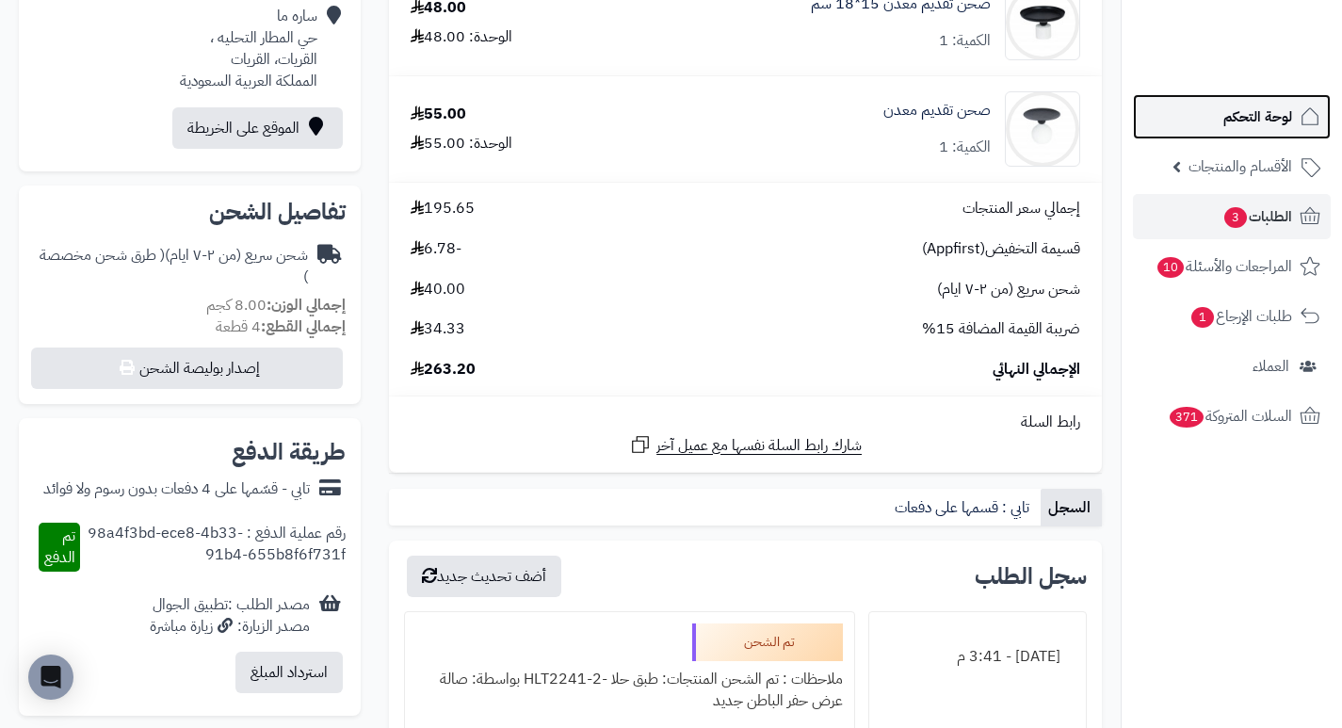
click at [1254, 123] on span "لوحة التحكم" at bounding box center [1257, 117] width 69 height 26
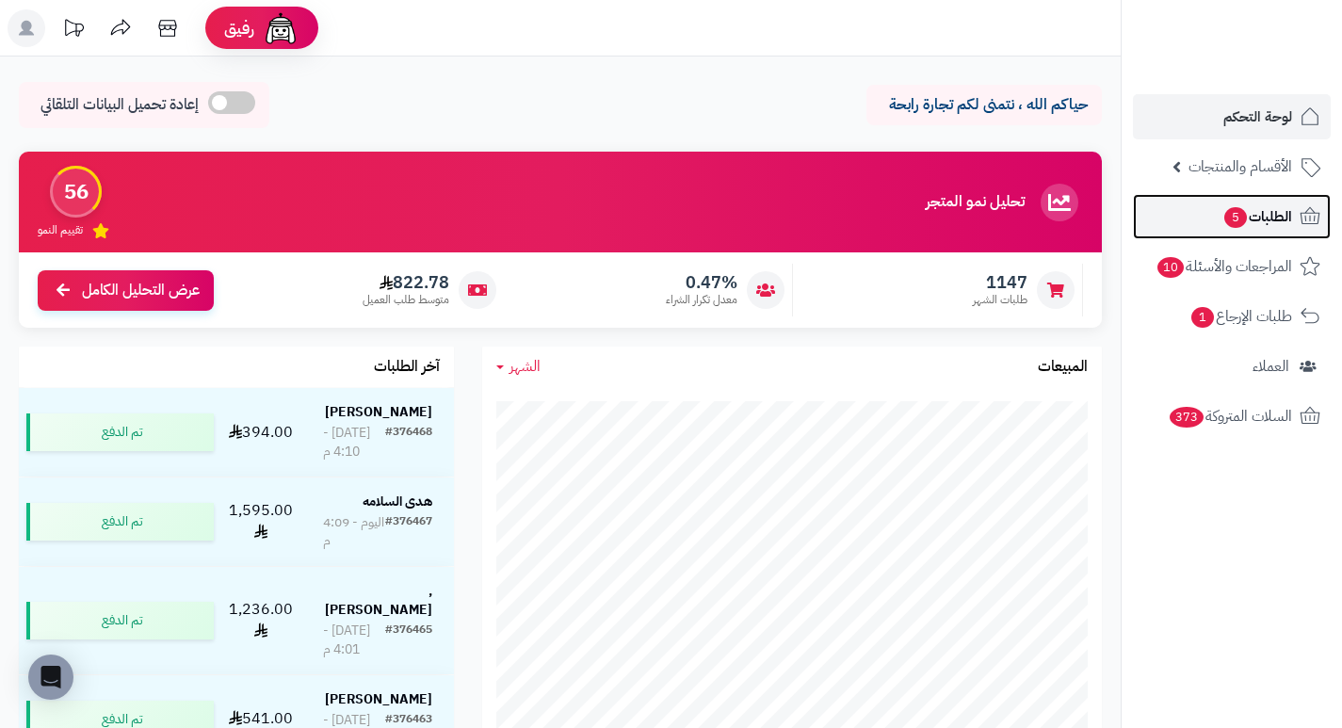
click at [1242, 223] on span "5" at bounding box center [1235, 217] width 23 height 21
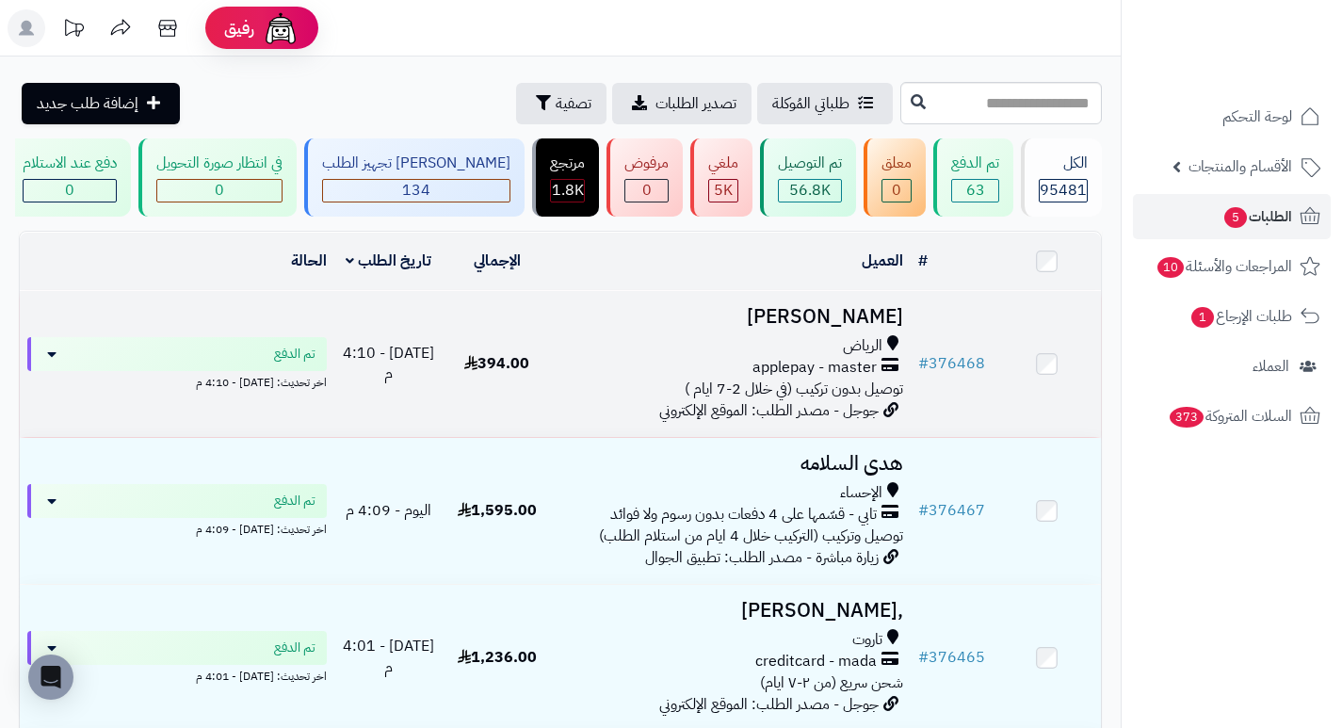
click at [836, 328] on h3 "[PERSON_NAME]" at bounding box center [730, 317] width 345 height 22
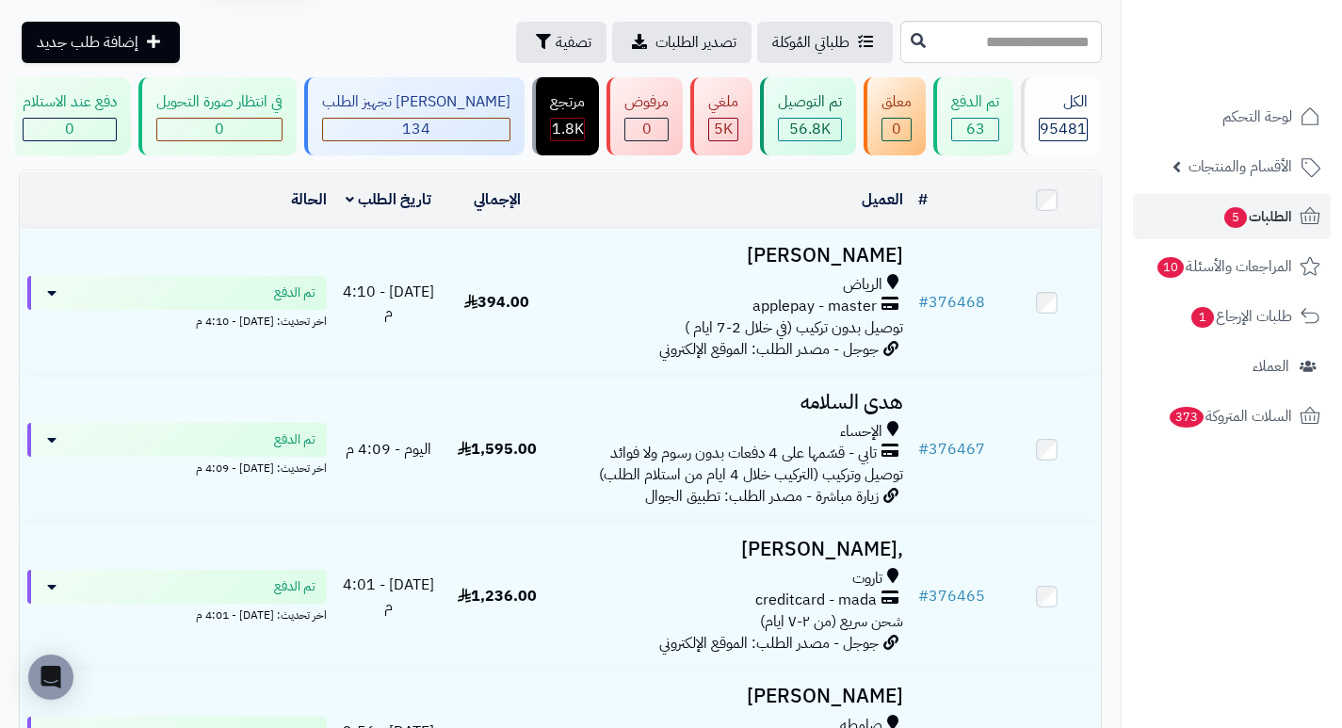
scroll to position [94, 0]
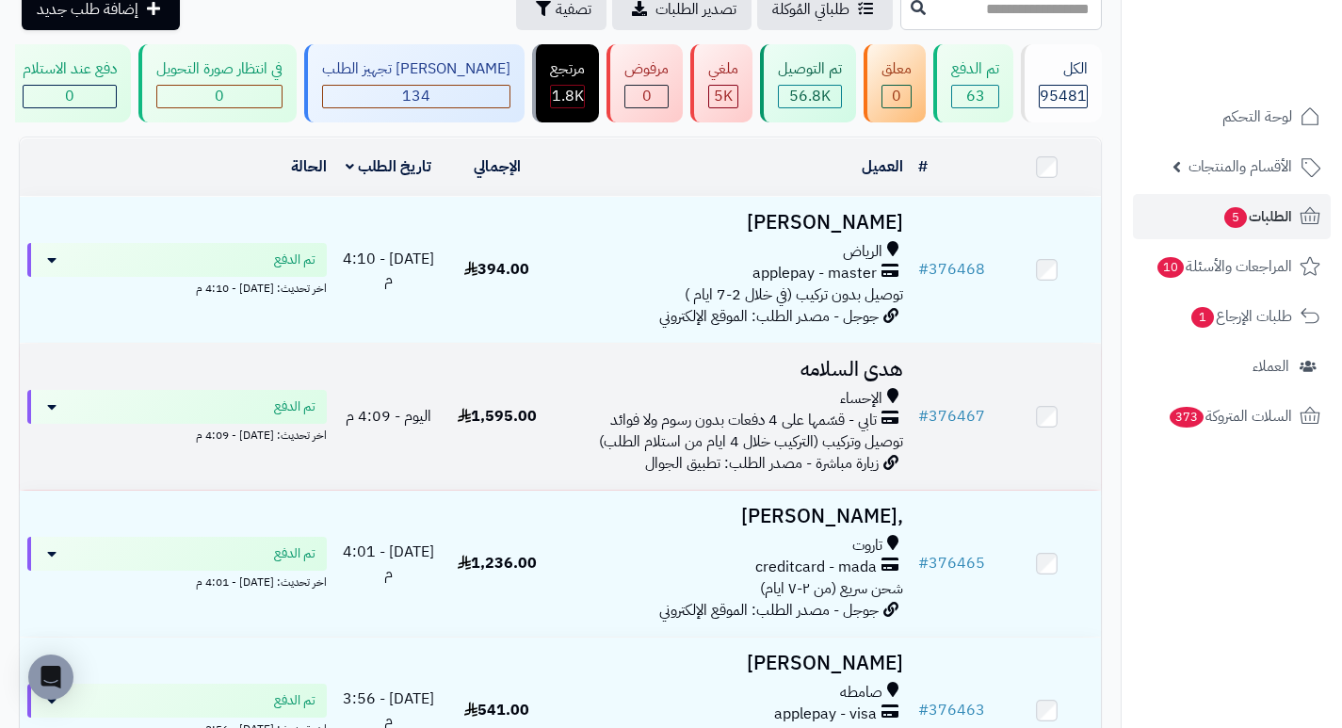
click at [879, 380] on h3 "هدى السلامه" at bounding box center [730, 370] width 345 height 22
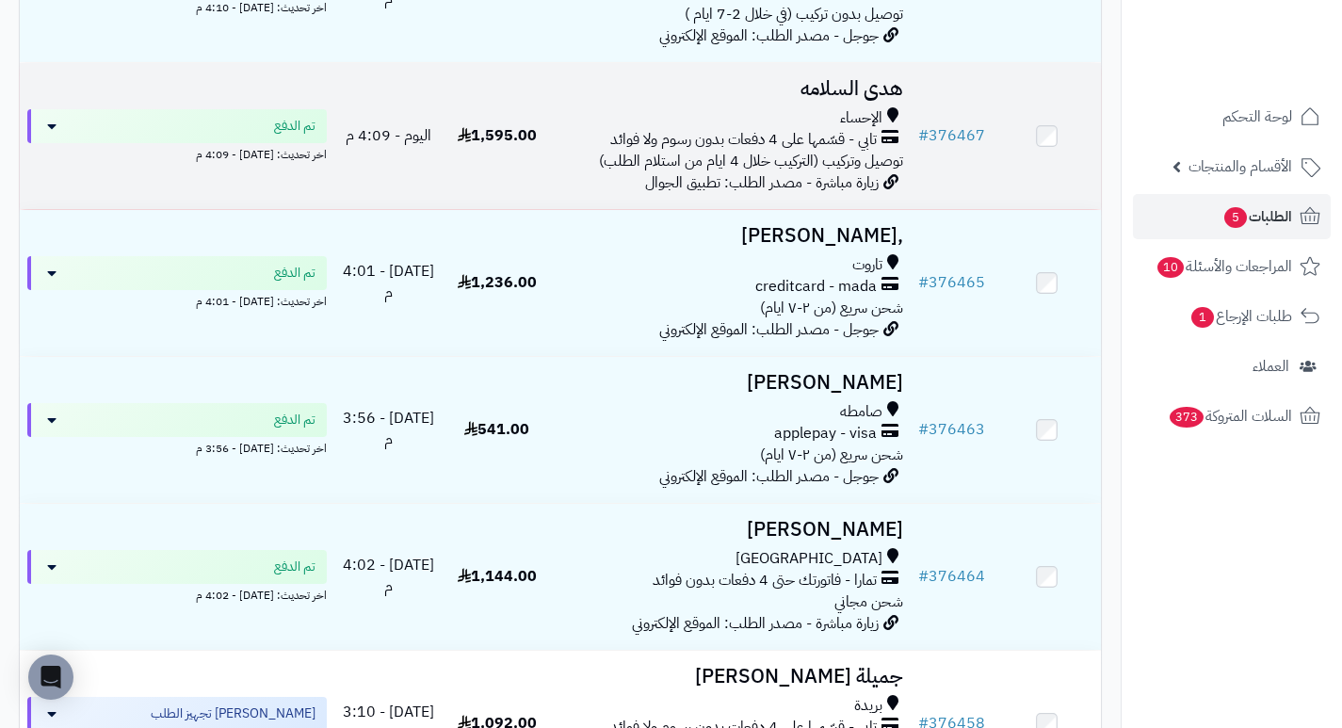
scroll to position [377, 0]
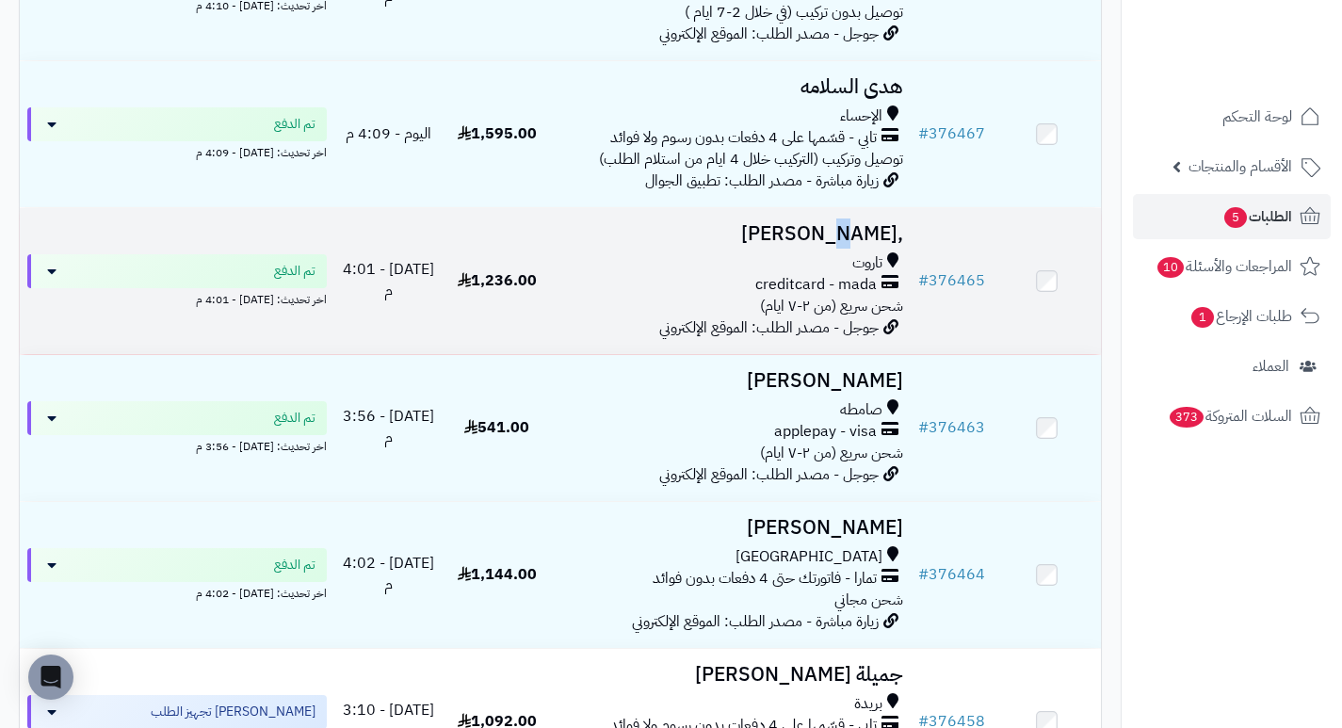
click at [858, 245] on h3 ",[PERSON_NAME]" at bounding box center [730, 234] width 345 height 22
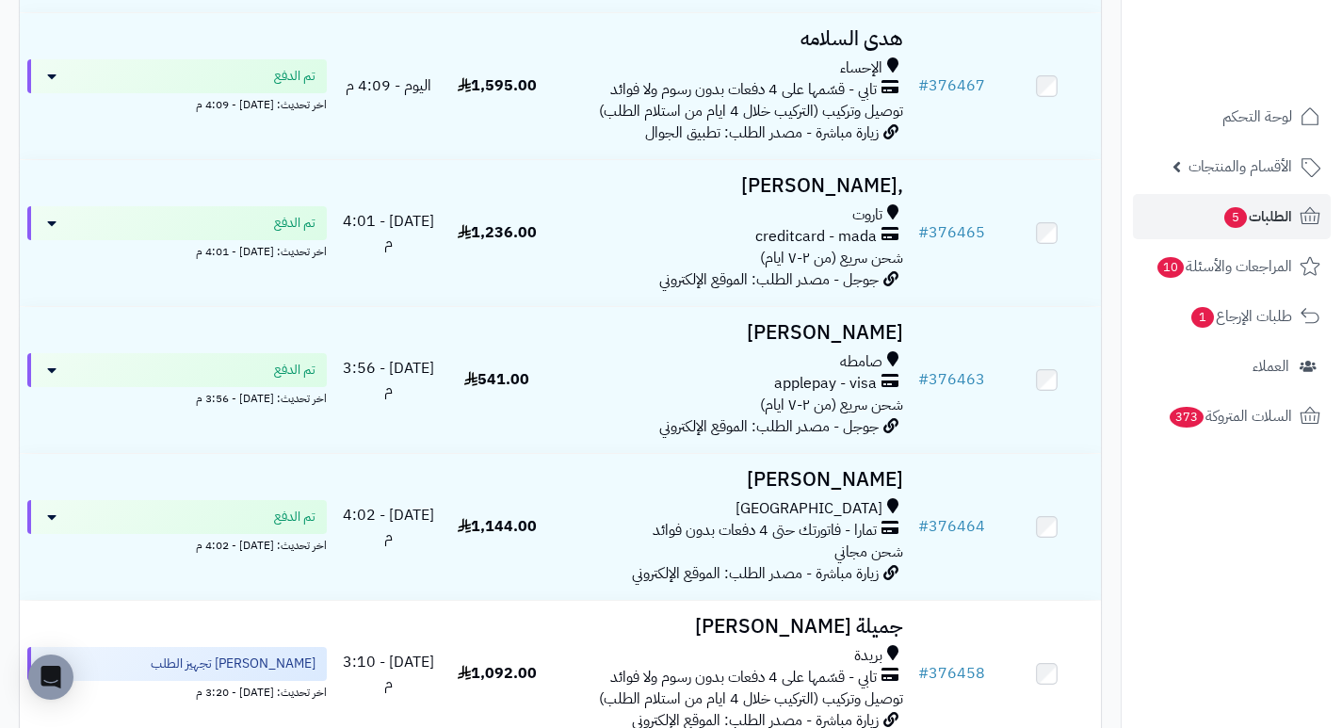
scroll to position [565, 0]
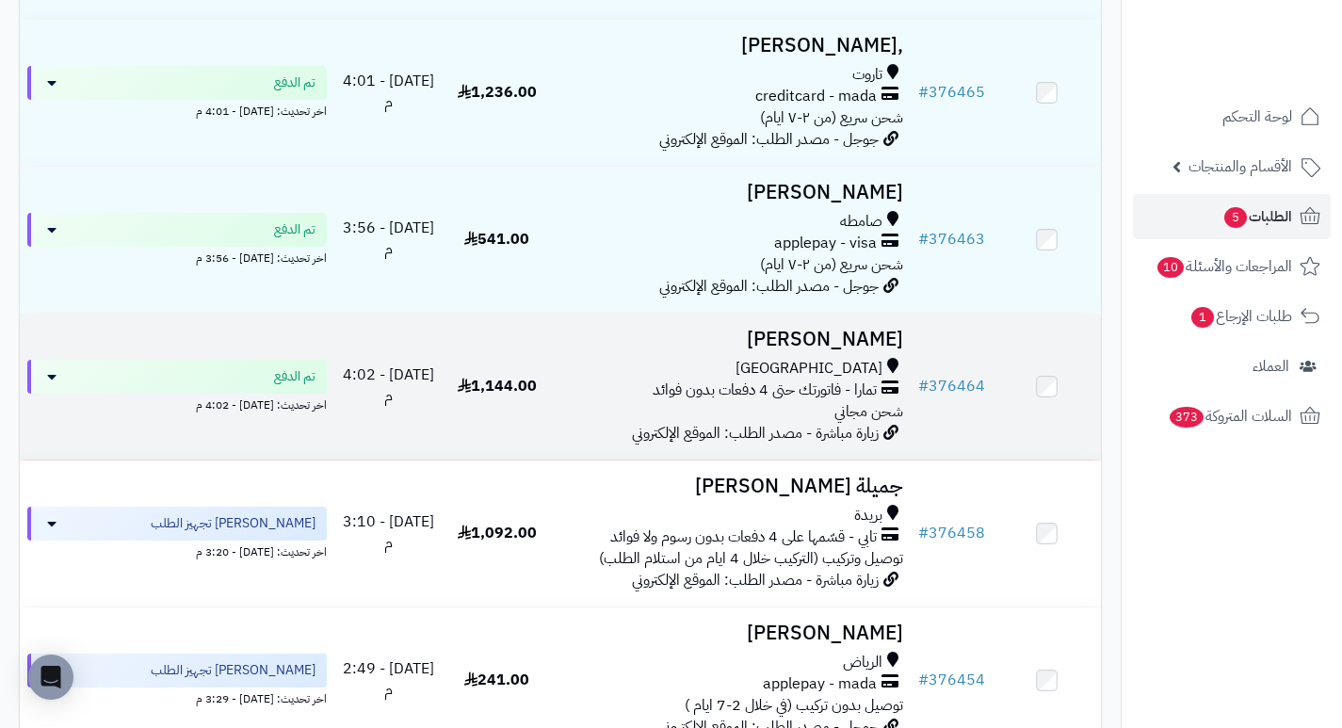
click at [880, 350] on h3 "[PERSON_NAME]" at bounding box center [730, 340] width 345 height 22
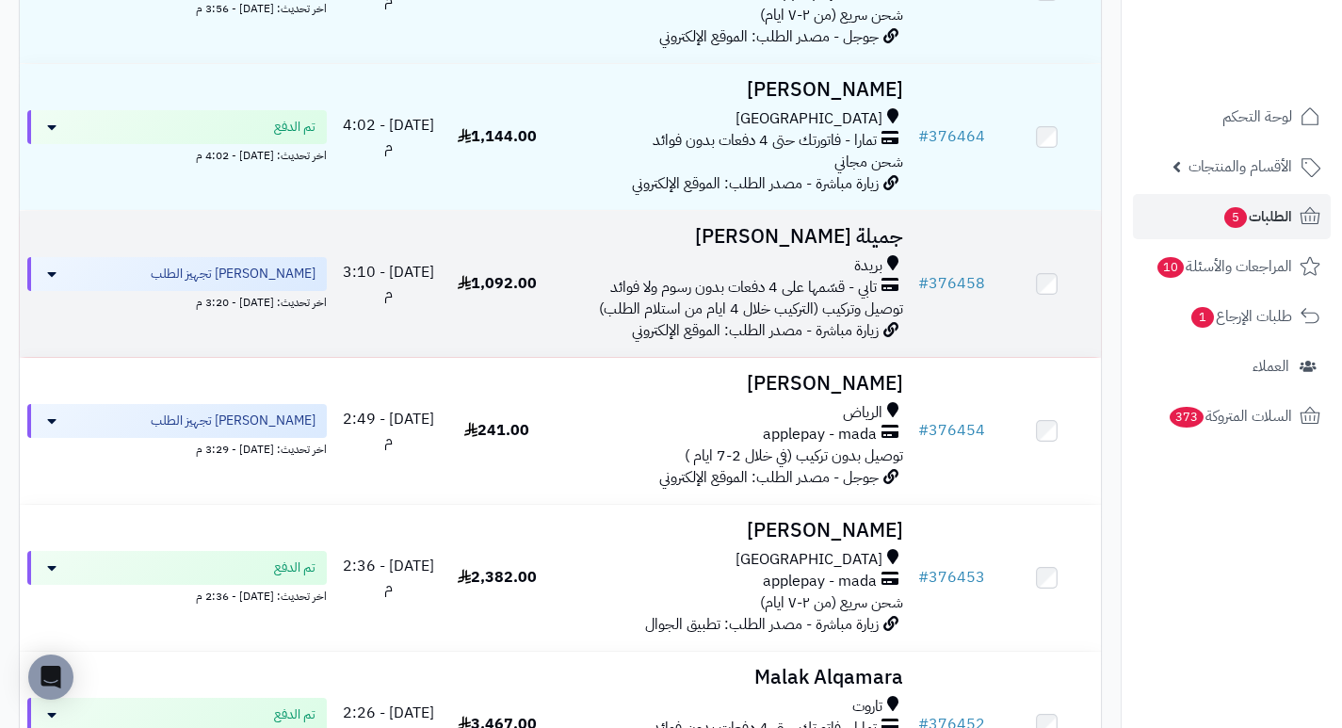
scroll to position [847, 0]
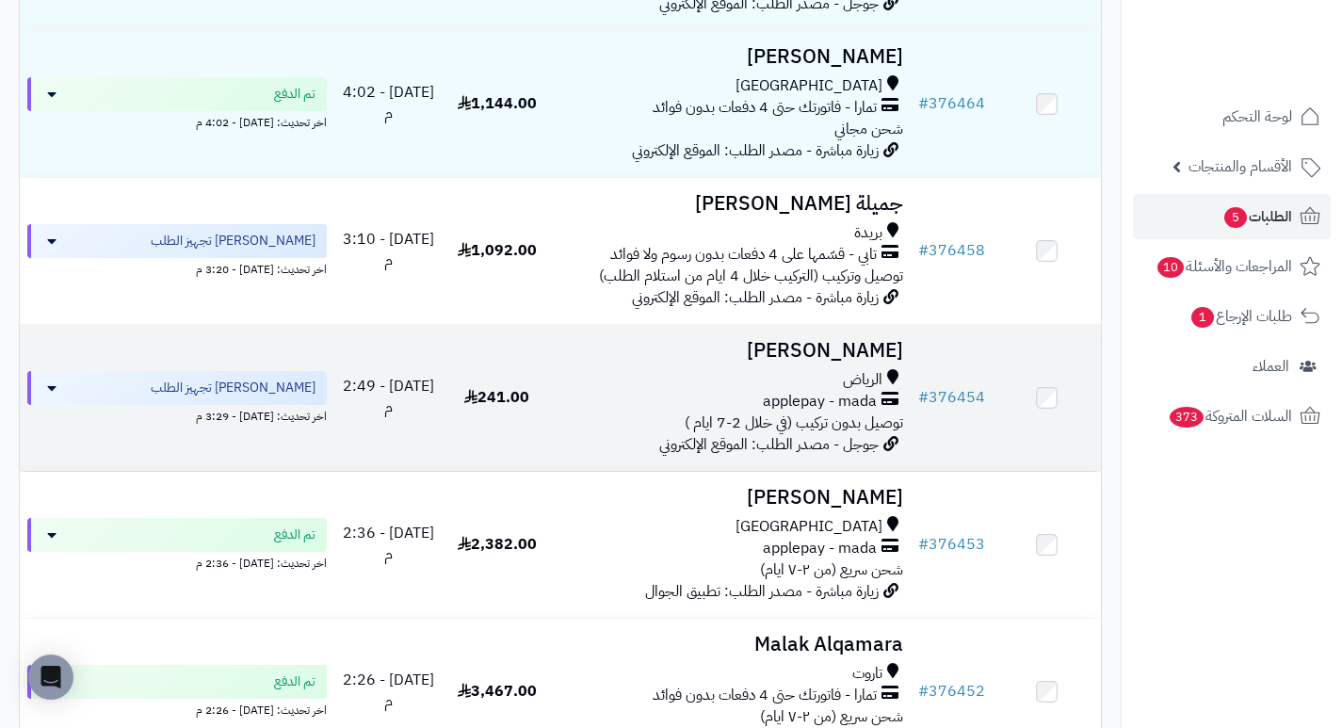
click at [875, 362] on h3 "[PERSON_NAME]" at bounding box center [730, 351] width 345 height 22
